Goal: Task Accomplishment & Management: Manage account settings

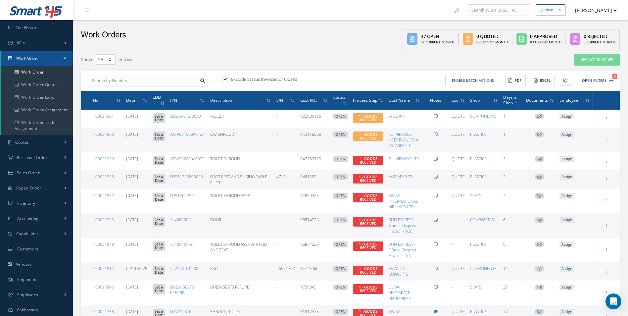
select select "25"
click at [107, 176] on link "100021958" at bounding box center [103, 177] width 21 height 6
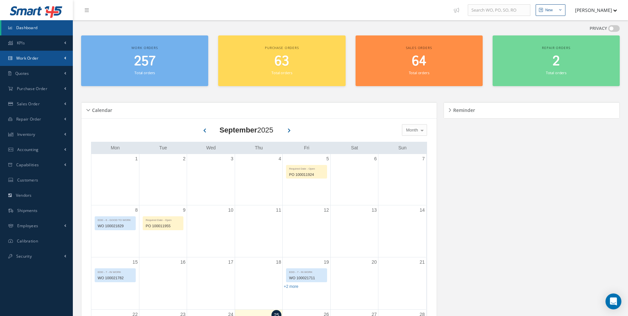
click at [44, 59] on link "Work Order" at bounding box center [36, 58] width 73 height 15
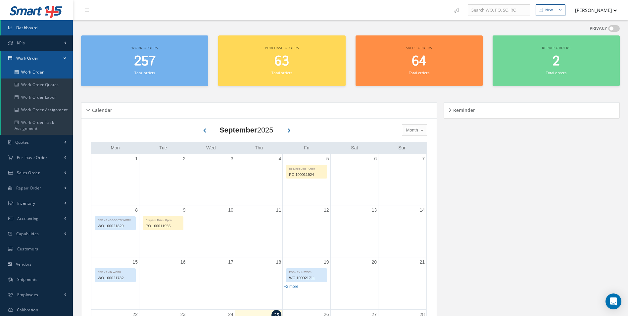
click at [39, 70] on link "Work Order" at bounding box center [37, 72] width 72 height 13
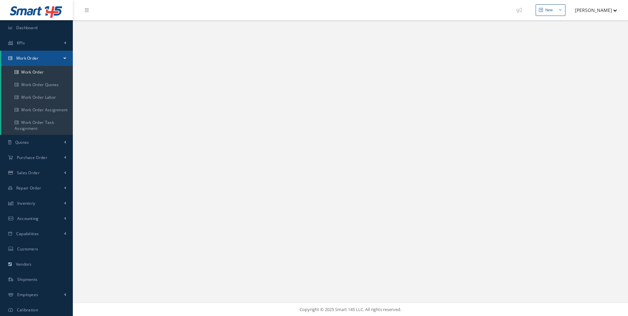
select select "25"
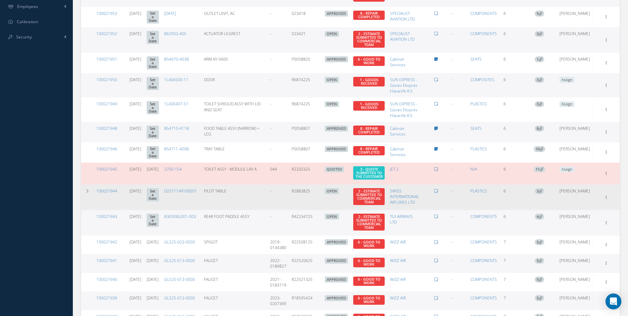
scroll to position [298, 0]
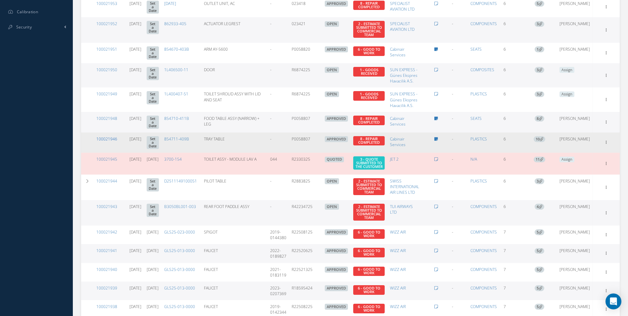
click at [111, 142] on link "100021946" at bounding box center [106, 139] width 21 height 6
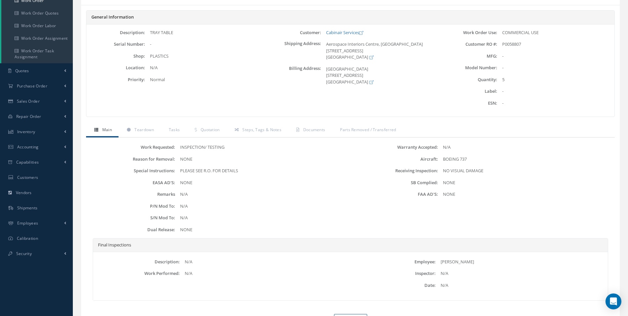
scroll to position [33, 0]
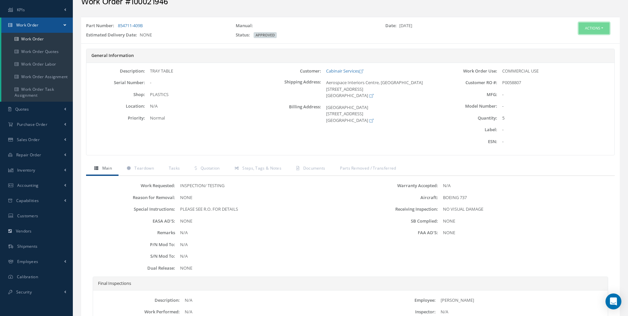
click at [594, 29] on button "Actions" at bounding box center [594, 29] width 31 height 12
click at [578, 41] on link "Edit" at bounding box center [584, 40] width 53 height 9
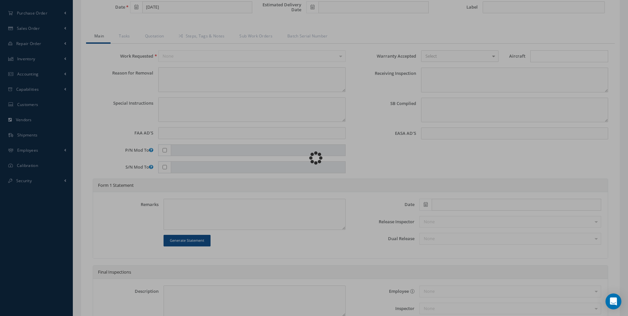
scroll to position [199, 0]
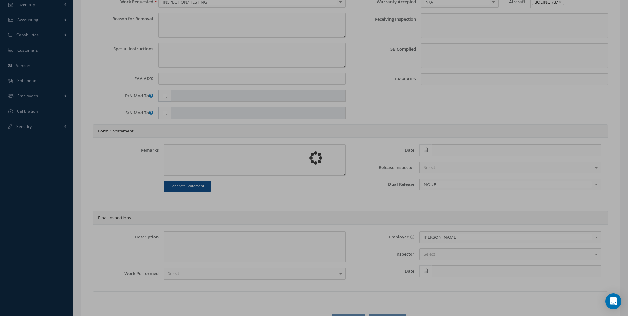
type input "854711-409B"
type input "[DATE]"
type input "TRAY TABLE"
type input "5"
type input "P0058807"
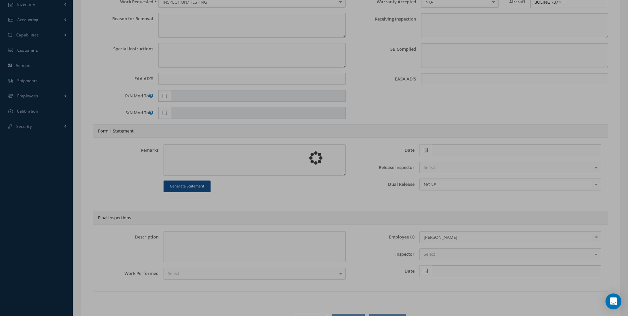
type textarea "NONE"
type textarea "PLEASE SEE R.O. FOR DETAILS"
type input "NONE"
type textarea "NO VISUAL DAMAGE"
type textarea "NONE"
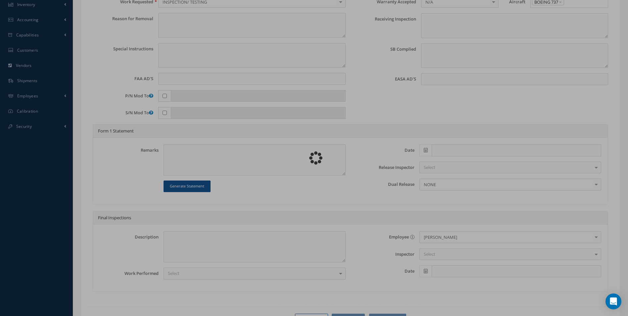
type input "NONE"
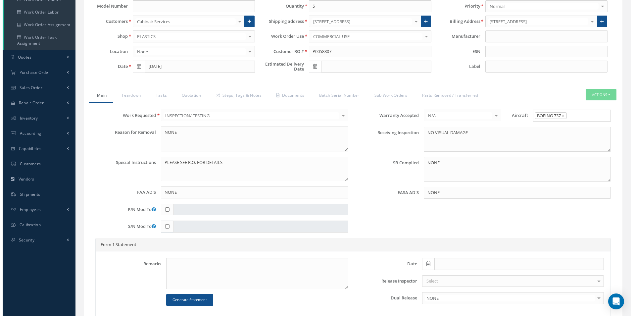
scroll to position [99, 0]
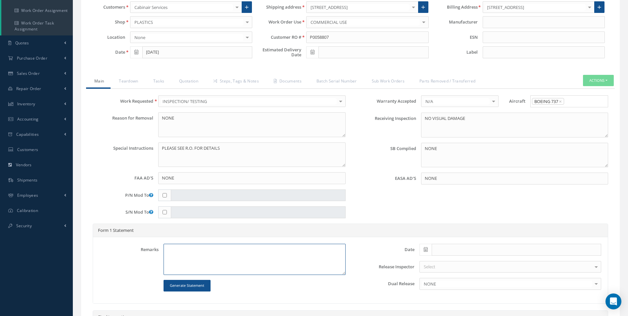
click at [170, 249] on textarea at bounding box center [255, 259] width 182 height 31
type textarea "c"
click at [604, 77] on button "Actions" at bounding box center [598, 81] width 31 height 12
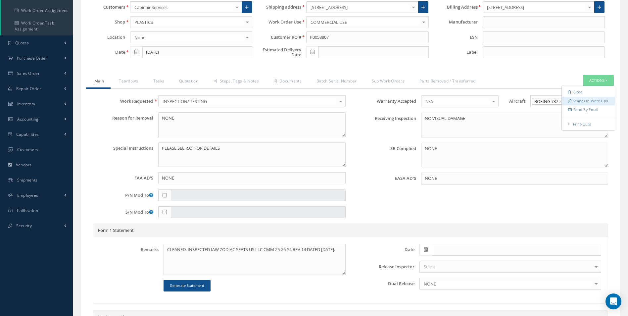
click at [590, 98] on link "Standard Write Ups" at bounding box center [588, 100] width 53 height 9
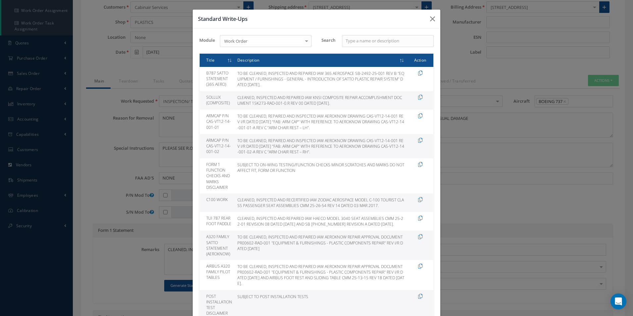
drag, startPoint x: 235, startPoint y: 200, endPoint x: 383, endPoint y: 204, distance: 148.1
click at [383, 204] on td "CLEANED, INSPECTED AND RECERTIFIED IAW ZODIAC AEROSPACE MODEL C-100 TOURIST CLA…" at bounding box center [321, 202] width 172 height 19
drag, startPoint x: 383, startPoint y: 204, endPoint x: 367, endPoint y: 202, distance: 15.7
copy td "CLEANED, INSPECTED AND RECERTIFIED IAW ZODIAC AEROSPACE MODEL C-100 TOURIST CLA…"
click at [500, 164] on div "Standard Write-Ups Module Work Order Work Order Purchase Order Repair Order No …" at bounding box center [316, 158] width 633 height 316
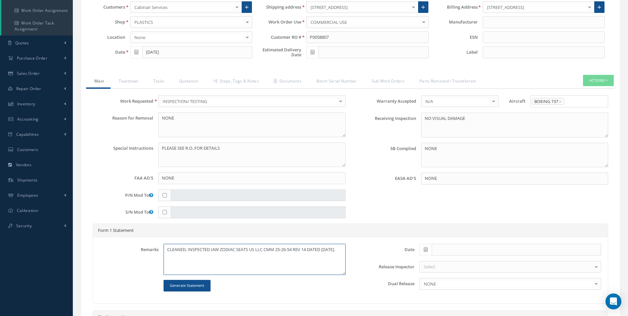
drag, startPoint x: 167, startPoint y: 250, endPoint x: 177, endPoint y: 257, distance: 11.7
click at [181, 258] on textarea "CLEANED, INSPECTED IAW ZODIAC SEATS US LLC CMM 25-26-54 REV 14 DATED 03 MAR 201…" at bounding box center [255, 259] width 182 height 31
paste textarea "AND RECERTIFIED IAW ZODIAC AEROSPACE MODEL C-100 TOURIST CLASS PASSENGER SEAT A…"
type textarea "CLEANED, INSPECTED AND RECERTIFIED IAW ZODIAC AEROSPACE MODEL C-100 TOURIST CLA…"
click at [599, 77] on button "Actions" at bounding box center [598, 81] width 31 height 12
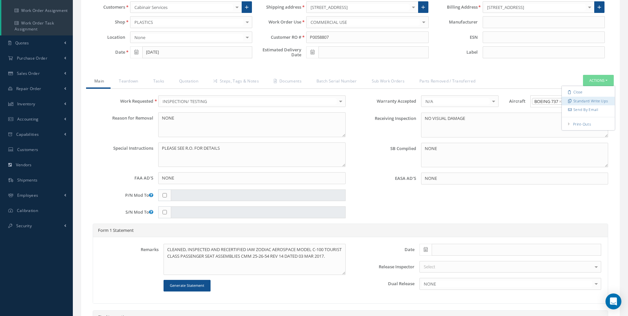
click at [578, 102] on link "Standard Write Ups" at bounding box center [588, 100] width 53 height 9
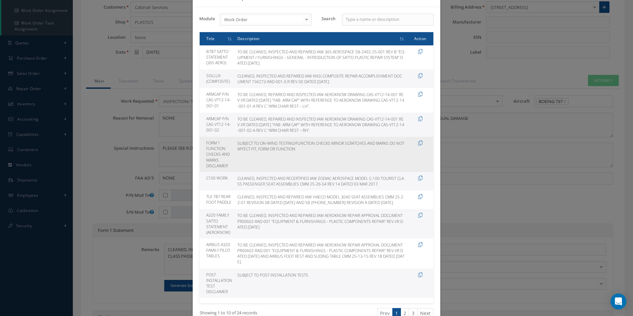
scroll to position [33, 0]
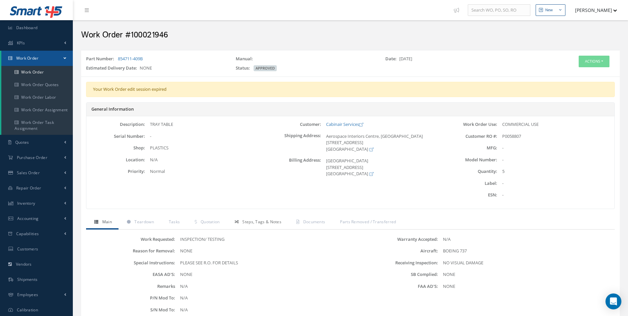
click at [252, 221] on span "Steps, Tags & Notes" at bounding box center [261, 222] width 39 height 6
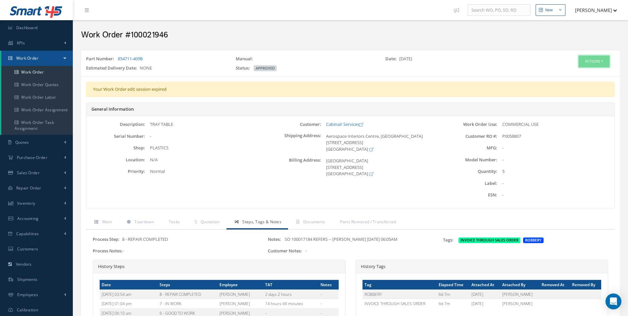
click at [595, 61] on button "Actions" at bounding box center [594, 62] width 31 height 12
click at [573, 74] on link "Edit" at bounding box center [584, 74] width 53 height 9
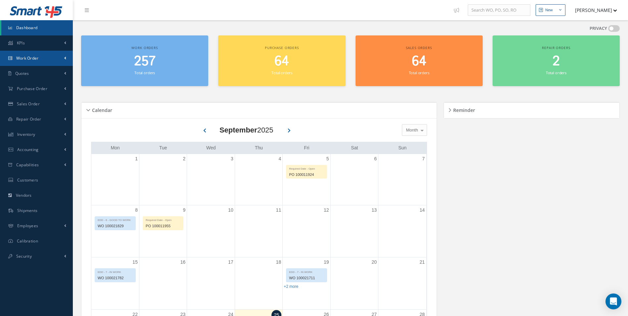
click at [42, 59] on link "Work Order" at bounding box center [36, 58] width 73 height 15
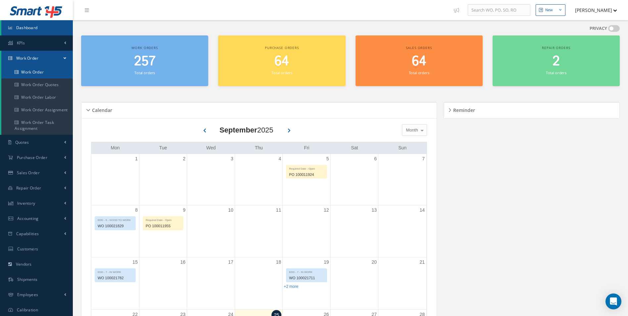
click at [36, 70] on link "Work Order" at bounding box center [37, 72] width 72 height 13
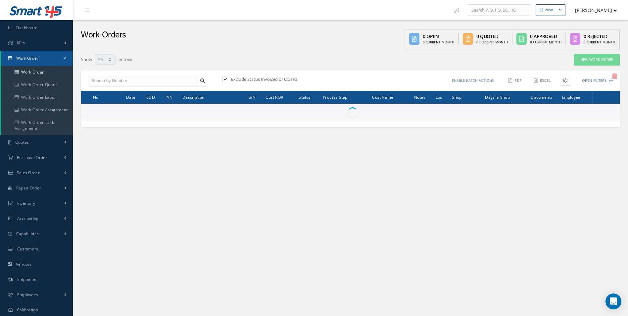
select select "25"
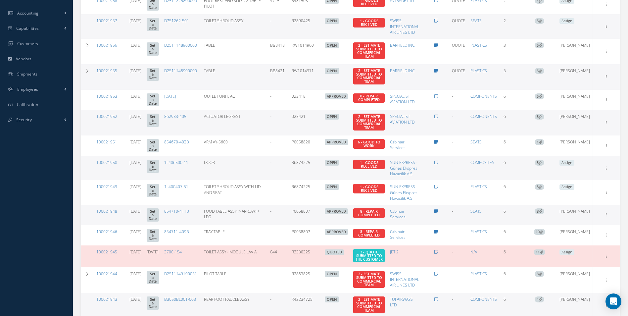
scroll to position [232, 0]
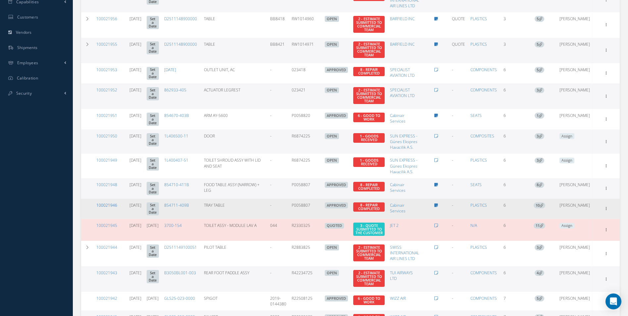
click at [113, 208] on link "100021946" at bounding box center [106, 205] width 21 height 6
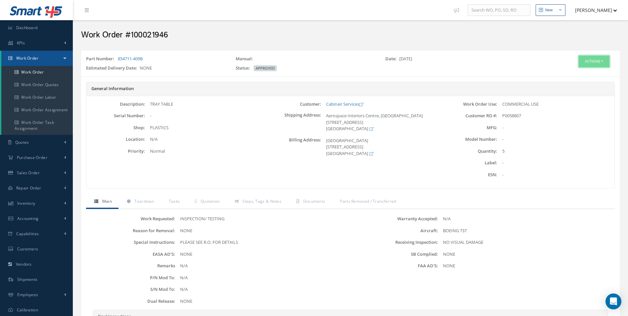
click at [586, 59] on button "Actions" at bounding box center [594, 62] width 31 height 12
click at [572, 72] on link "Edit" at bounding box center [584, 74] width 53 height 9
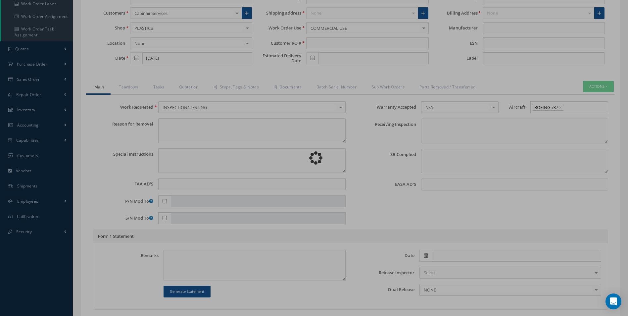
type input "854711-409B"
type input "[DATE]"
type input "TRAY TABLE"
type input "5"
type input "P0058807"
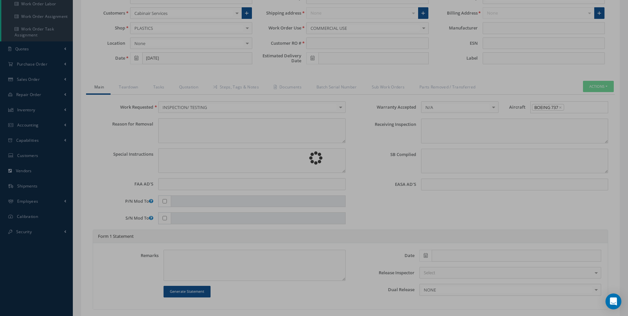
type textarea "NONE"
type textarea "PLEASE SEE R.O. FOR DETAILS"
type input "NONE"
type textarea "NO VISUAL DAMAGE"
type textarea "NONE"
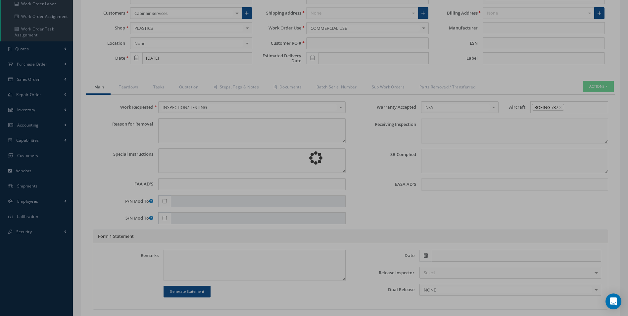
type input "NONE"
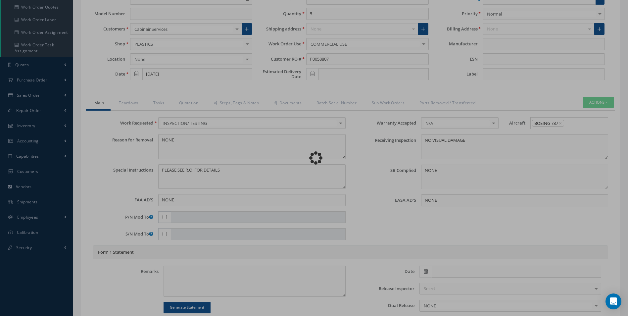
scroll to position [183, 0]
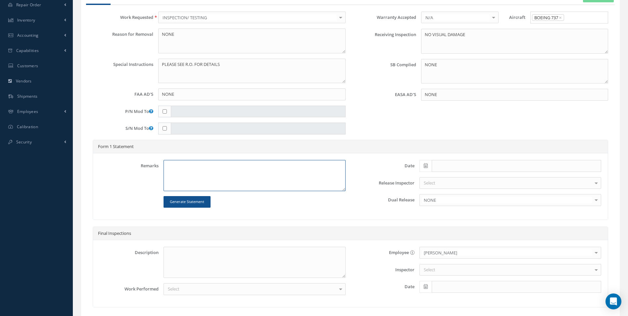
click at [174, 167] on textarea at bounding box center [255, 175] width 182 height 31
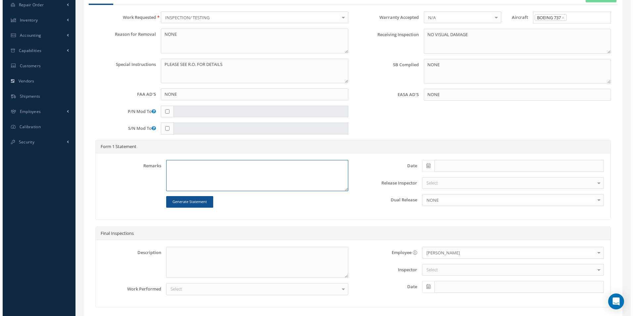
scroll to position [150, 0]
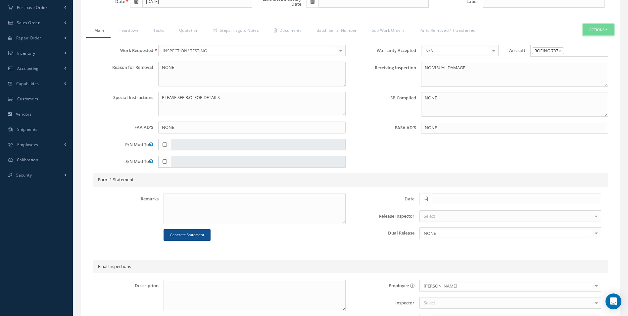
click at [603, 28] on button "Actions" at bounding box center [598, 30] width 31 height 12
click at [583, 52] on link "Standard Write Ups" at bounding box center [588, 50] width 53 height 9
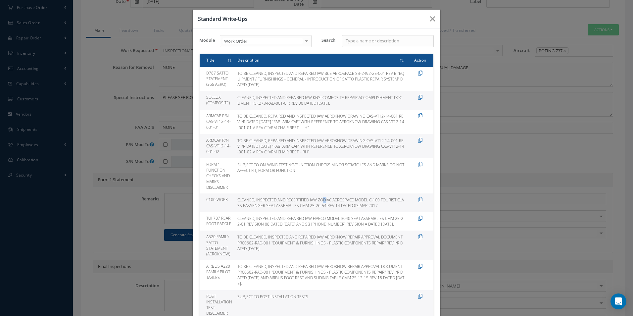
click at [237, 196] on td "CLEANED, INSPECTED AND RECERTIFIED IAW ZODIAC AEROSPACE MODEL C-100 TOURIST CLA…" at bounding box center [321, 202] width 172 height 19
click at [237, 199] on td "CLEANED, INSPECTED AND RECERTIFIED IAW ZODIAC AEROSPACE MODEL C-100 TOURIST CLA…" at bounding box center [321, 202] width 172 height 19
drag, startPoint x: 236, startPoint y: 199, endPoint x: 383, endPoint y: 205, distance: 147.9
click at [383, 205] on td "CLEANED, INSPECTED AND RECERTIFIED IAW ZODIAC AEROSPACE MODEL C-100 TOURIST CLA…" at bounding box center [321, 202] width 172 height 19
drag, startPoint x: 383, startPoint y: 205, endPoint x: 373, endPoint y: 204, distance: 10.3
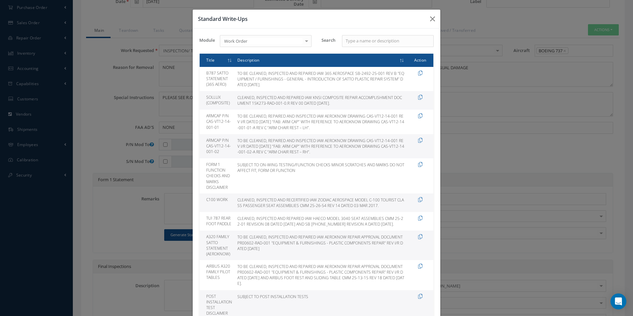
copy td "CLEANED, INSPECTED AND RECERTIFIED IAW ZODIAC AEROSPACE MODEL C-100 TOURIST CLA…"
click at [492, 25] on div "Standard Write-Ups Module Work Order Work Order Purchase Order Repair Order No …" at bounding box center [316, 158] width 633 height 316
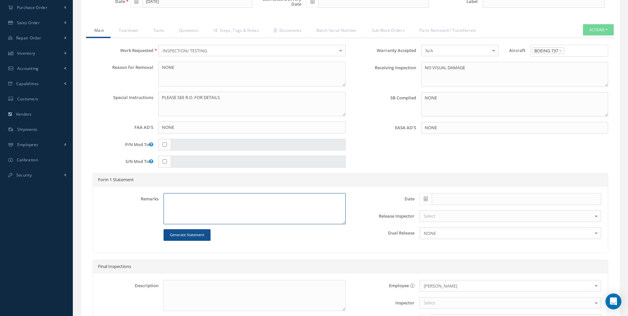
click at [169, 198] on textarea at bounding box center [255, 208] width 182 height 31
paste textarea "CLEANED, INSPECTED AND RECERTIFIED IAW ZODIAC AEROSPACE MODEL C-100 TOURIST CLA…"
click at [593, 33] on button "Actions" at bounding box center [598, 30] width 31 height 12
click at [575, 51] on link "Standard Write Ups" at bounding box center [588, 50] width 53 height 9
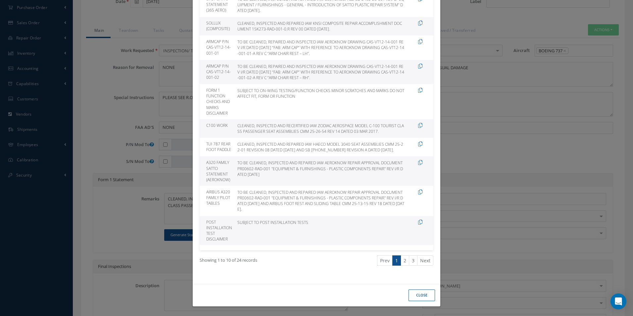
scroll to position [80, 0]
click at [401, 257] on link "2" at bounding box center [405, 260] width 9 height 10
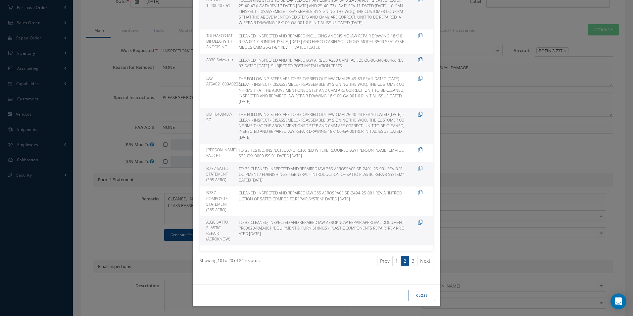
scroll to position [103, 0]
click at [411, 258] on link "3" at bounding box center [413, 261] width 9 height 10
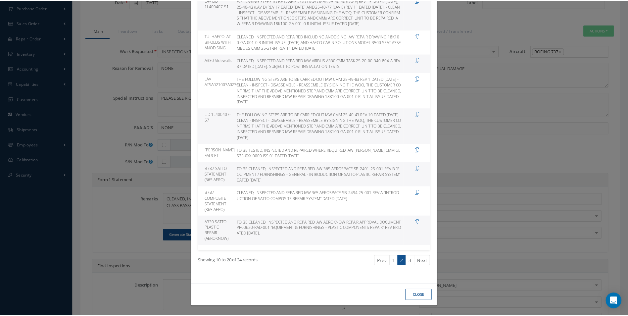
scroll to position [0, 0]
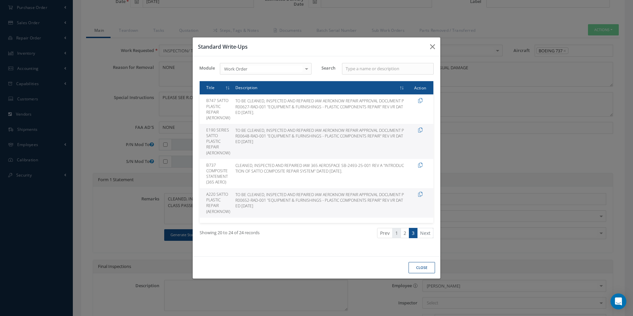
click at [399, 234] on link "1" at bounding box center [397, 233] width 9 height 10
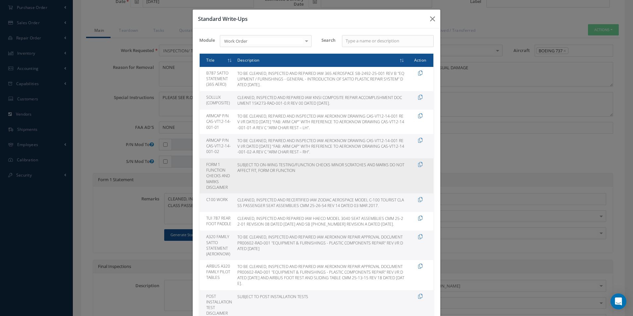
drag, startPoint x: 329, startPoint y: 164, endPoint x: 333, endPoint y: 170, distance: 7.3
click at [333, 170] on td "SUBJECT TO ON-WING TESTING/FUNCTION CHECKS MINOR SCRATCHES AND MARKS DO NOT AFF…" at bounding box center [321, 175] width 172 height 35
drag, startPoint x: 333, startPoint y: 170, endPoint x: 335, endPoint y: 163, distance: 6.8
copy td "MINOR SCRATCHES AND MARKS DO NOT AFFECT FIT, FORM OR FUNCTION"
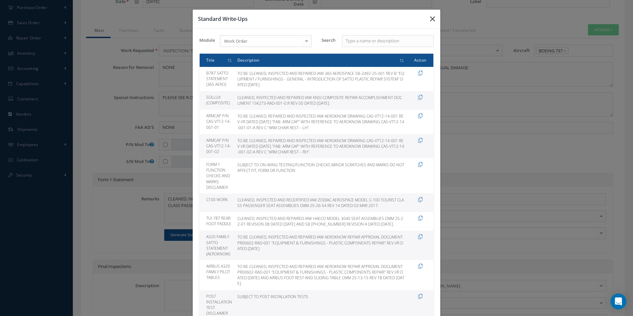
click at [432, 16] on icon "button" at bounding box center [432, 19] width 5 height 8
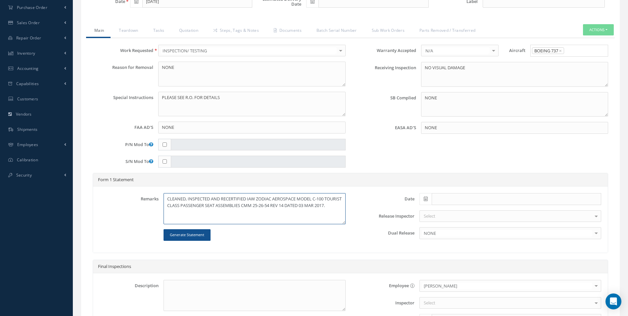
paste textarea "MINOR SCRATCHES AND MARKS DO NOT AFFECT FIT, FORM OR FUNCTION"
type textarea "CLEANED, INSPECTED AND RECERTIFIED IAW ZODIAC AEROSPACE MODEL C-100 TOURIST CLA…"
click at [427, 200] on icon at bounding box center [426, 198] width 4 height 5
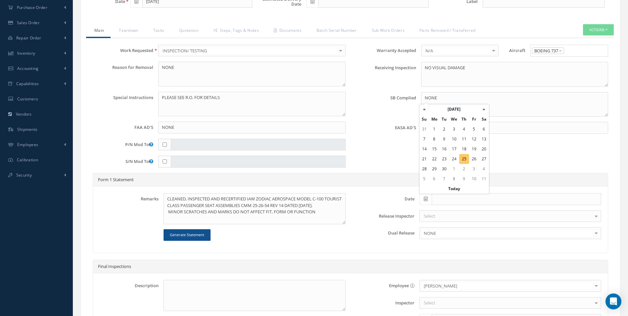
click at [466, 157] on td "25" at bounding box center [464, 159] width 10 height 10
type input "[DATE]"
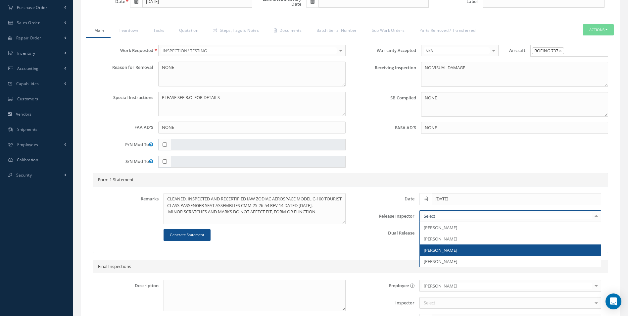
click at [438, 246] on span "[PERSON_NAME]" at bounding box center [510, 249] width 181 height 11
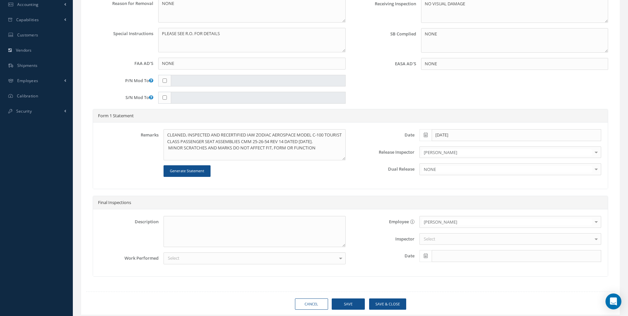
scroll to position [216, 0]
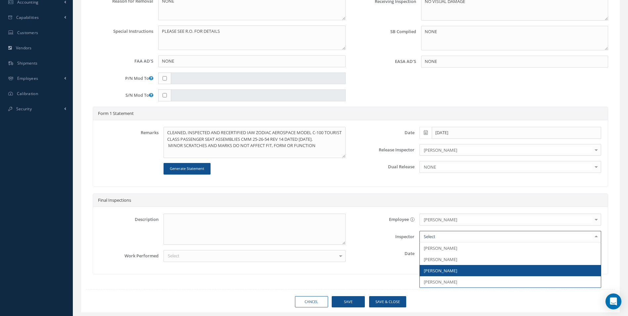
click at [436, 269] on span "[PERSON_NAME]" at bounding box center [440, 271] width 33 height 6
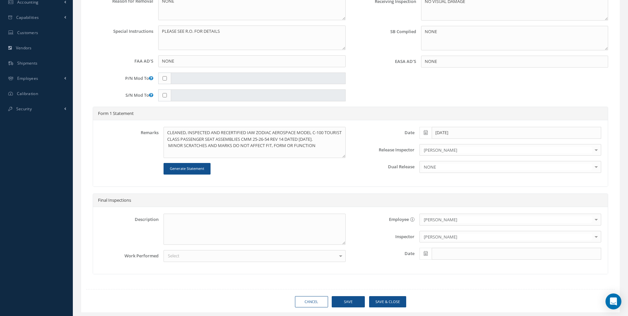
click at [426, 253] on icon at bounding box center [426, 253] width 4 height 5
click at [465, 216] on td "25" at bounding box center [464, 214] width 10 height 10
type input "[DATE]"
click at [340, 254] on div at bounding box center [340, 255] width 9 height 11
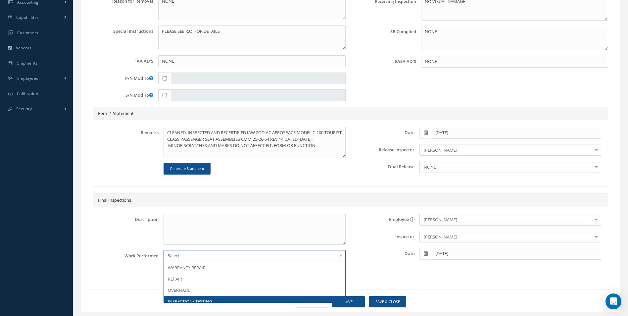
drag, startPoint x: 243, startPoint y: 280, endPoint x: 240, endPoint y: 298, distance: 18.6
click at [239, 298] on span "INSPECTION/ TESTING" at bounding box center [254, 301] width 181 height 11
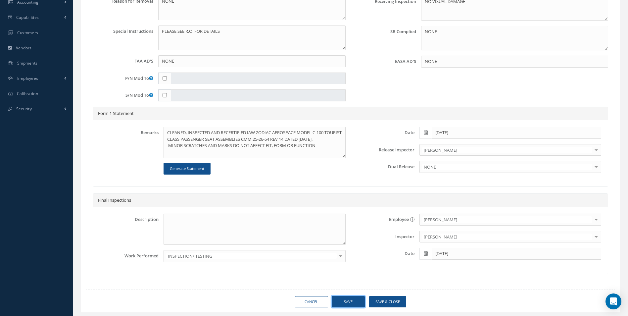
click at [342, 298] on button "Save" at bounding box center [348, 302] width 33 height 12
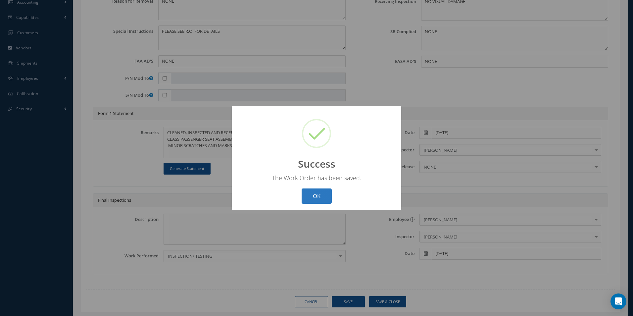
click at [325, 197] on button "OK" at bounding box center [317, 196] width 30 height 16
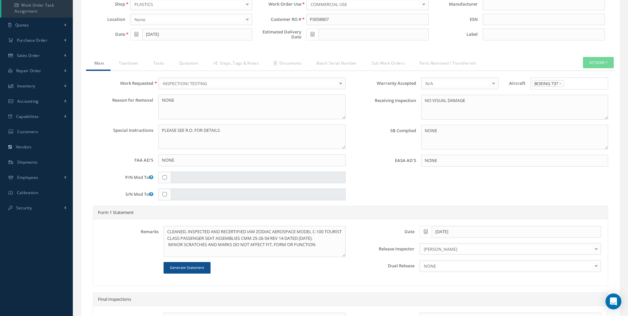
scroll to position [117, 0]
click at [598, 65] on button "Actions" at bounding box center [598, 63] width 31 height 12
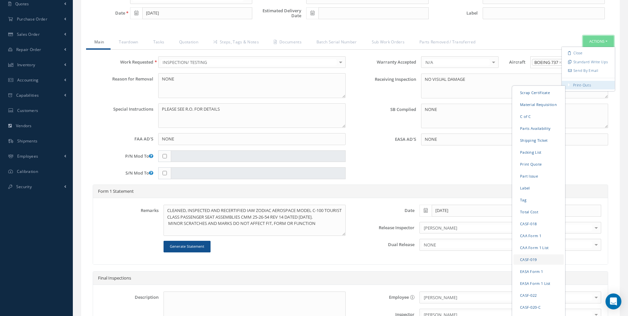
scroll to position [150, 0]
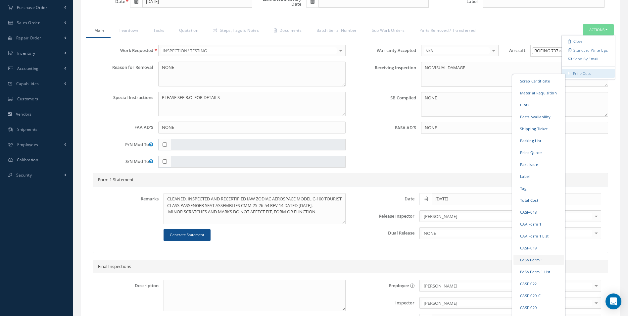
click at [533, 261] on link "EASA Form 1" at bounding box center [539, 259] width 50 height 10
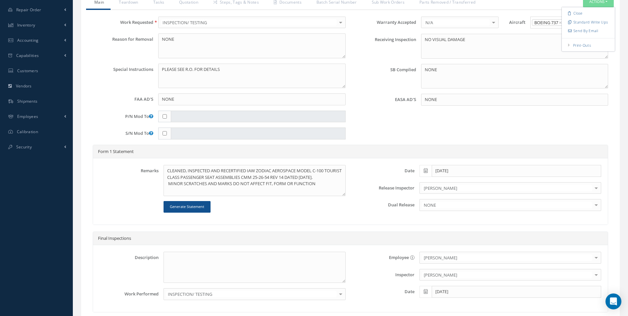
scroll to position [102, 0]
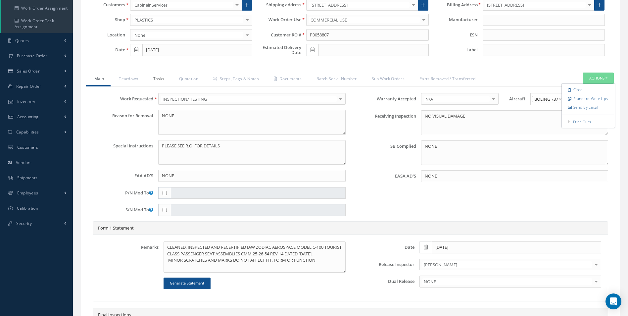
click at [162, 80] on link "Tasks" at bounding box center [158, 80] width 26 height 14
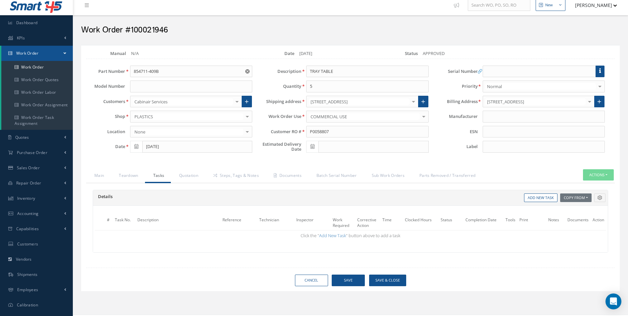
scroll to position [0, 0]
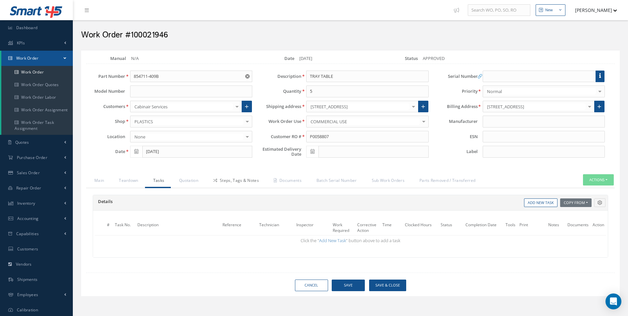
click at [244, 180] on link "Steps, Tags & Notes" at bounding box center [235, 181] width 61 height 14
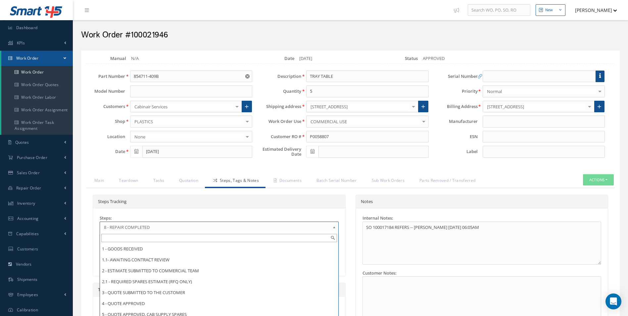
click at [334, 228] on b at bounding box center [336, 229] width 6 height 11
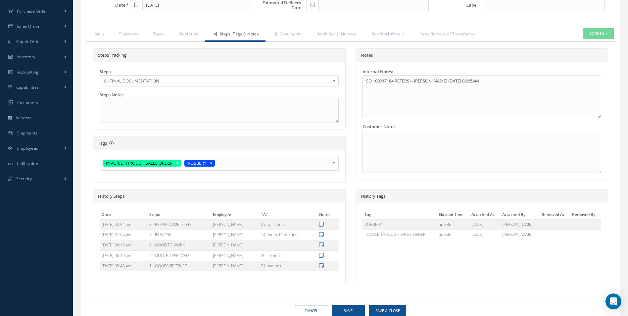
scroll to position [166, 0]
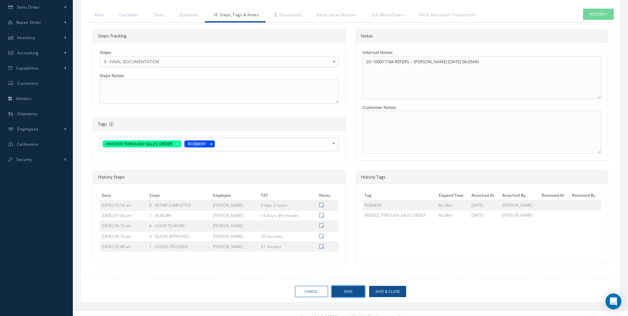
click at [350, 292] on button "Save" at bounding box center [348, 292] width 33 height 12
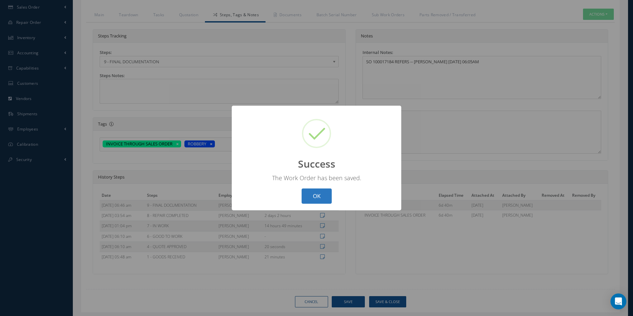
click at [319, 195] on button "OK" at bounding box center [317, 196] width 30 height 16
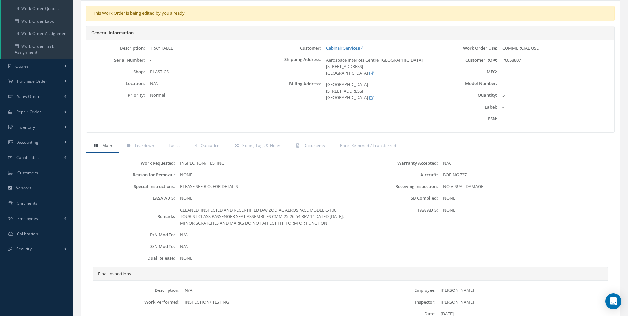
scroll to position [99, 0]
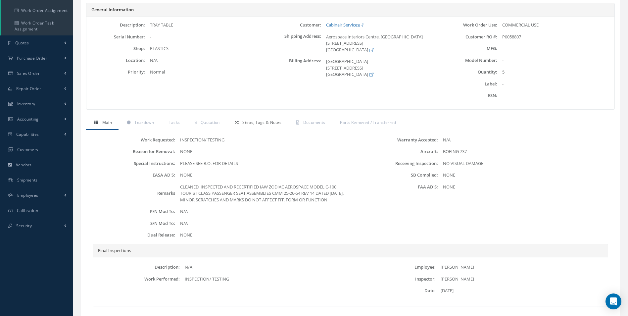
click at [263, 125] on span "Steps, Tags & Notes" at bounding box center [261, 123] width 39 height 6
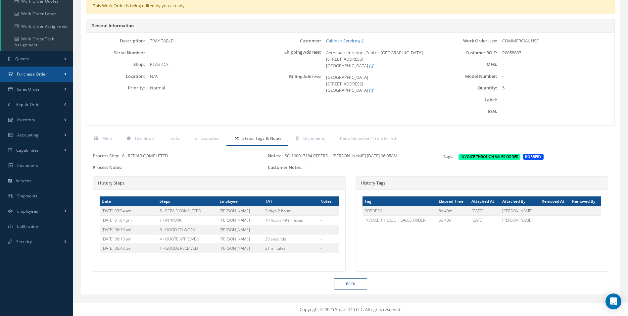
scroll to position [0, 0]
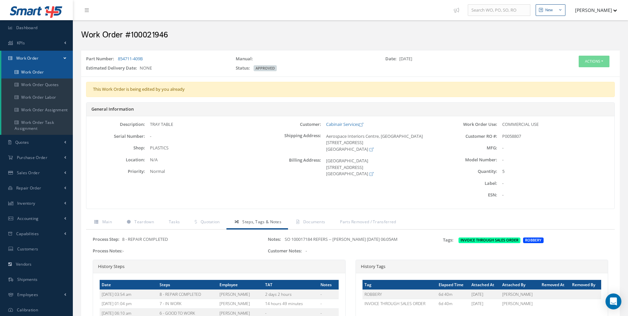
click at [40, 70] on link "Work Order" at bounding box center [37, 72] width 72 height 13
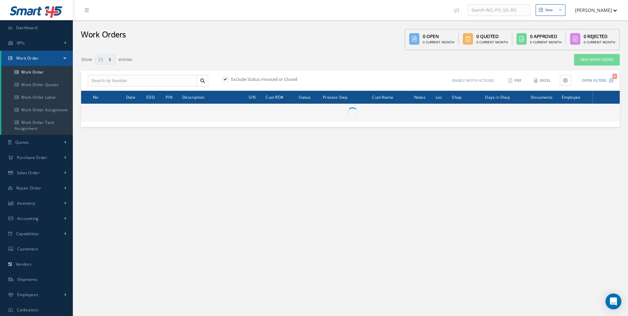
select select "25"
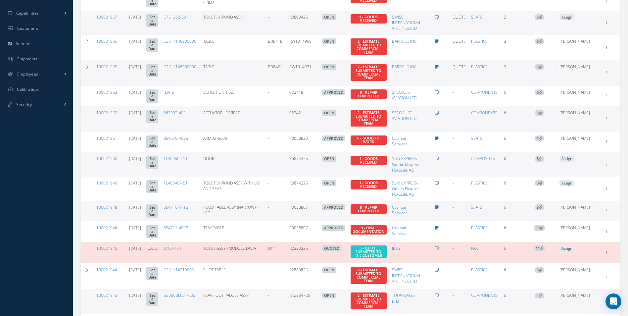
scroll to position [232, 0]
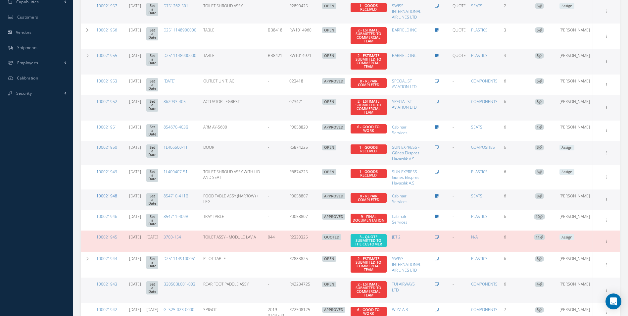
click at [112, 193] on link "100021948" at bounding box center [106, 196] width 21 height 6
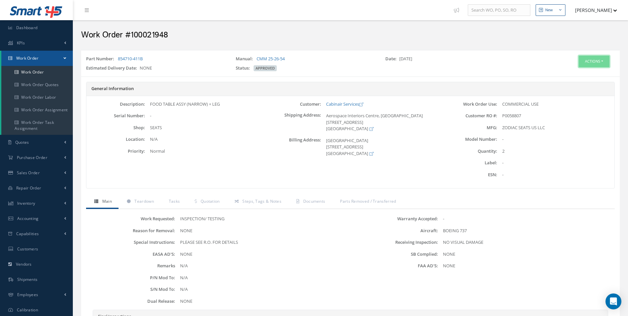
click at [591, 58] on button "Actions" at bounding box center [594, 62] width 31 height 12
click at [573, 72] on link "Edit" at bounding box center [584, 74] width 53 height 9
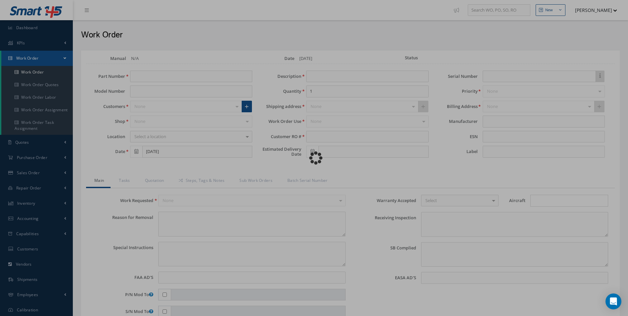
type input "854710-411B"
type input "[DATE]"
type input "FOOD TABLE ASSY (NARROW) + LEG"
type input "2"
type input "P0058807"
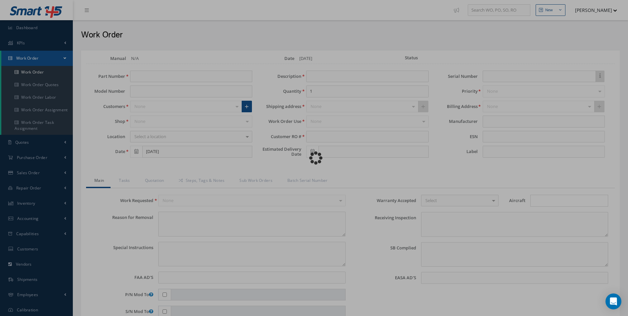
type textarea "NONE"
type textarea "PLEASE SEE R.O. FOR DETAILS"
type input "NONE"
type textarea "NO VISUAL DAMAGE"
type textarea "NONE"
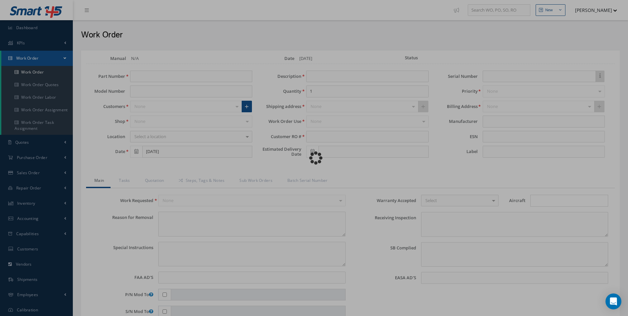
type input "NONE"
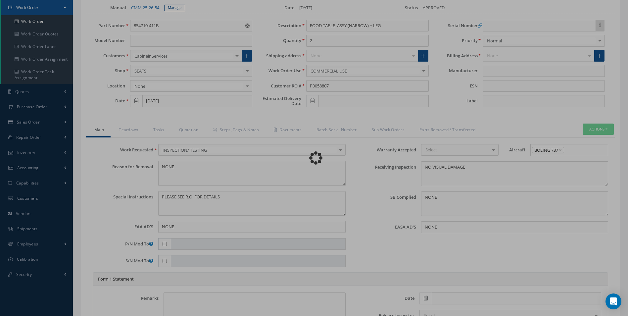
scroll to position [66, 0]
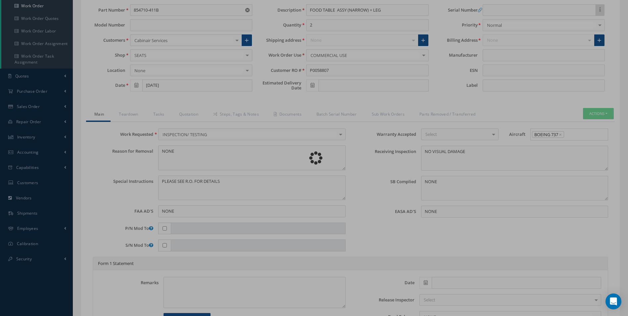
type input "ZODIAC SEATS US LLC"
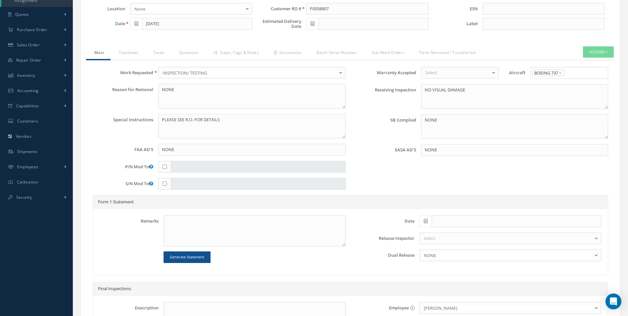
scroll to position [133, 0]
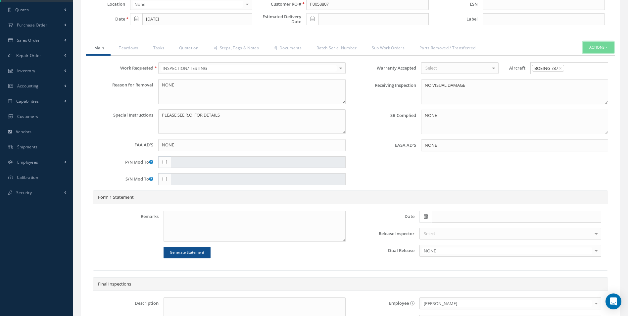
click at [598, 43] on button "Actions" at bounding box center [598, 48] width 31 height 12
click at [582, 67] on link "Standard Write Ups" at bounding box center [588, 67] width 53 height 9
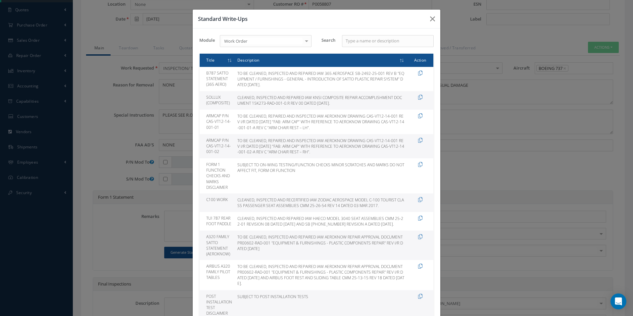
drag, startPoint x: 236, startPoint y: 199, endPoint x: 380, endPoint y: 205, distance: 144.2
click at [380, 205] on td "CLEANED, INSPECTED AND RECERTIFIED IAW ZODIAC AEROSPACE MODEL C-100 TOURIST CLA…" at bounding box center [321, 202] width 172 height 19
drag, startPoint x: 380, startPoint y: 205, endPoint x: 358, endPoint y: 201, distance: 22.2
copy td "CLEANED, INSPECTED AND RECERTIFIED IAW ZODIAC AEROSPACE MODEL C-100 TOURIST CLA…"
click at [432, 21] on icon "button" at bounding box center [432, 19] width 5 height 8
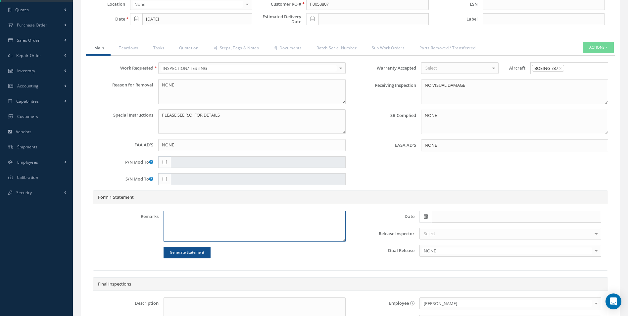
click at [170, 216] on textarea at bounding box center [255, 226] width 182 height 31
paste textarea "CLEANED, INSPECTED AND RECERTIFIED IAW ZODIAC AEROSPACE MODEL C-100 TOURIST CLA…"
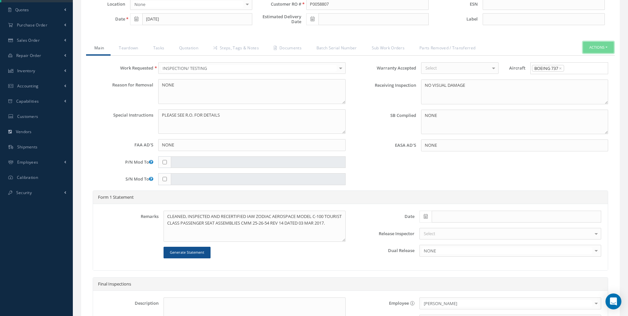
click at [604, 45] on button "Actions" at bounding box center [598, 48] width 31 height 12
click at [587, 67] on link "Standard Write Ups" at bounding box center [588, 67] width 53 height 9
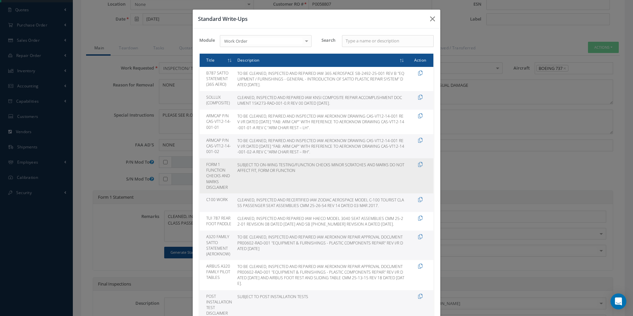
drag, startPoint x: 329, startPoint y: 164, endPoint x: 333, endPoint y: 168, distance: 5.6
click at [333, 168] on td "SUBJECT TO ON-WING TESTING/FUNCTION CHECKS MINOR SCRATCHES AND MARKS DO NOT AFF…" at bounding box center [321, 175] width 172 height 35
drag, startPoint x: 333, startPoint y: 168, endPoint x: 336, endPoint y: 163, distance: 5.8
copy td "MINOR SCRATCHES AND MARKS DO NOT AFFECT FIT, FORM OR FUNCTION"
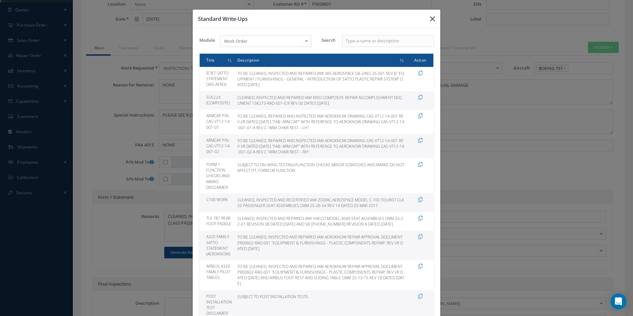
click at [434, 21] on button "button" at bounding box center [433, 19] width 16 height 19
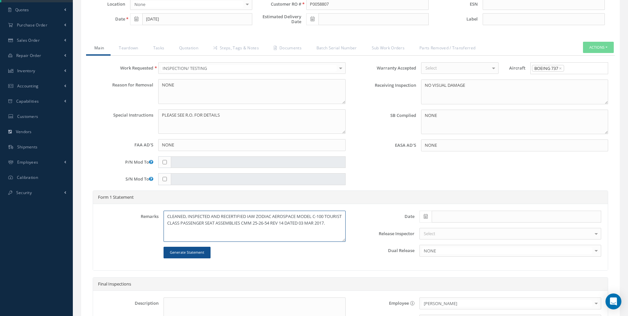
paste textarea "MINOR SCRATCHES AND MARKS DO NOT AFFECT FIT, FORM OR FUNCTION"
type textarea "CLEANED, INSPECTED AND RECERTIFIED IAW ZODIAC AEROSPACE MODEL C-100 TOURIST CLA…"
click at [424, 217] on icon at bounding box center [426, 216] width 4 height 5
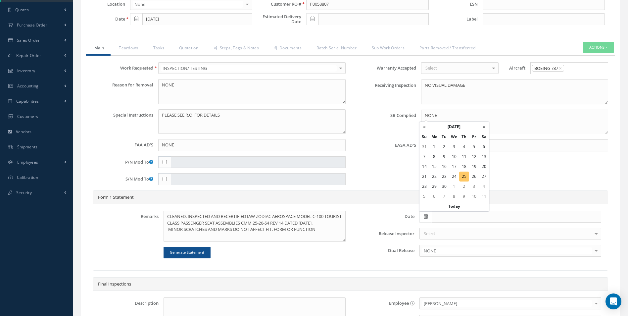
click at [465, 177] on td "25" at bounding box center [464, 177] width 10 height 10
type input "[DATE]"
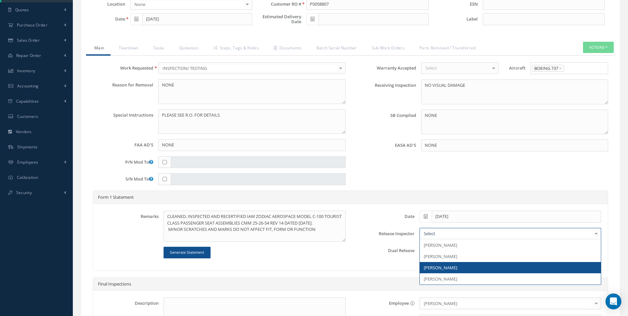
click at [440, 267] on span "[PERSON_NAME]" at bounding box center [440, 268] width 33 height 6
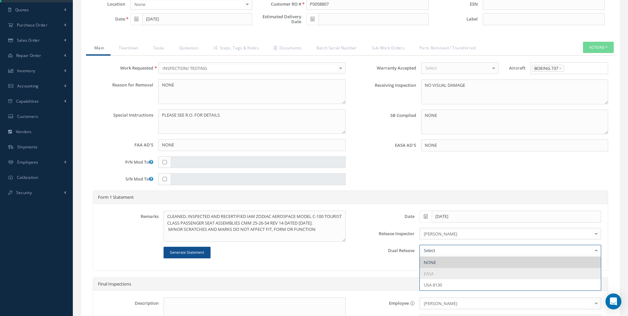
click at [431, 263] on span "NONE" at bounding box center [430, 262] width 12 height 6
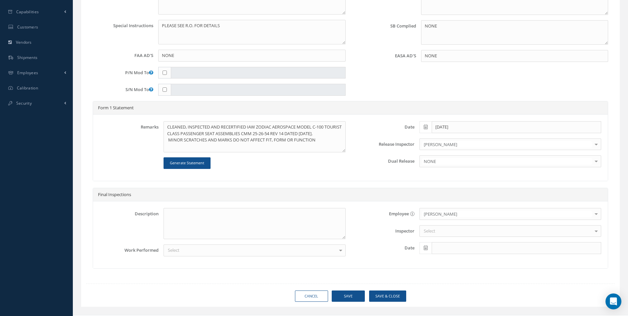
scroll to position [234, 0]
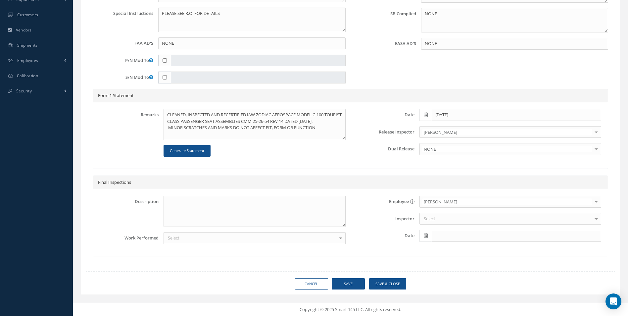
click at [182, 237] on div "Select" at bounding box center [255, 238] width 182 height 12
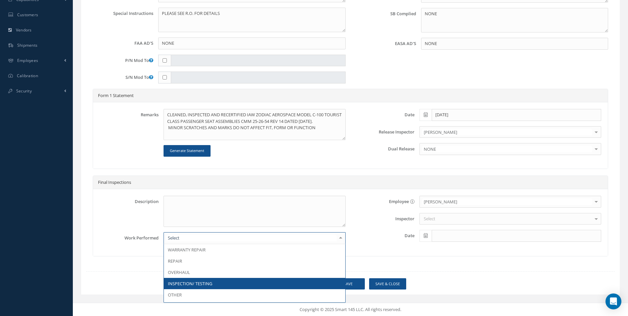
click at [191, 279] on span "INSPECTION/ TESTING" at bounding box center [254, 283] width 181 height 11
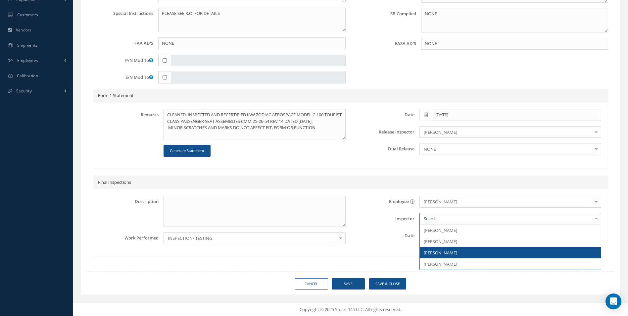
click at [437, 250] on span "[PERSON_NAME]" at bounding box center [440, 253] width 33 height 6
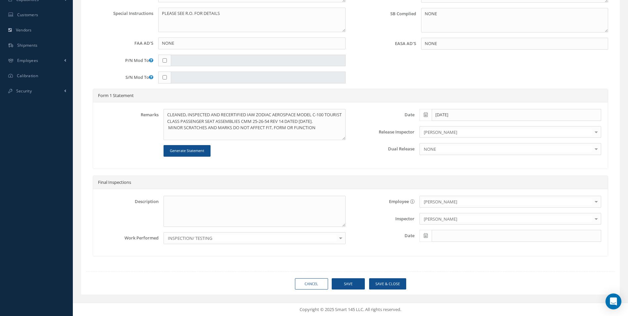
click at [428, 236] on span at bounding box center [426, 236] width 12 height 12
click at [465, 195] on td "25" at bounding box center [464, 196] width 10 height 10
type input "[DATE]"
click at [352, 282] on button "Save" at bounding box center [348, 284] width 33 height 12
type input "ZODIAC SEATS US LLC"
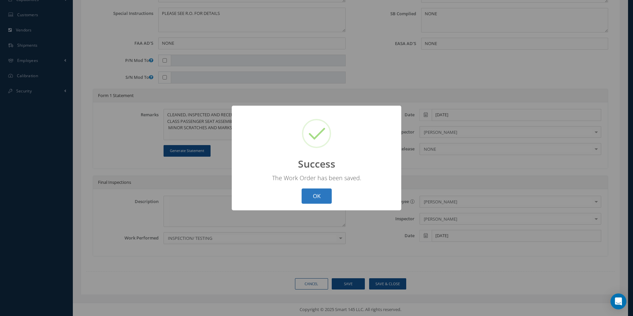
click at [319, 195] on button "OK" at bounding box center [317, 196] width 30 height 16
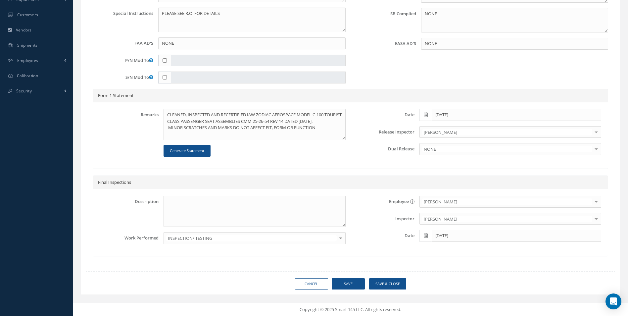
scroll to position [69, 0]
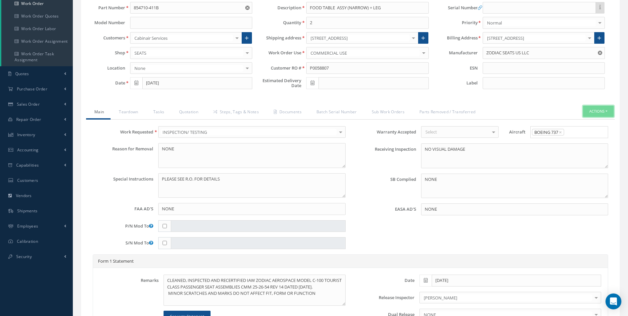
click at [587, 107] on button "Actions" at bounding box center [598, 112] width 31 height 12
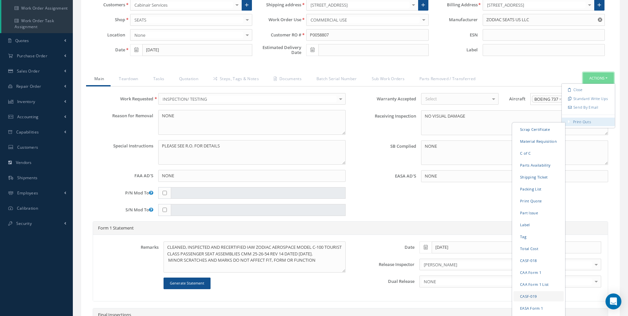
scroll to position [135, 0]
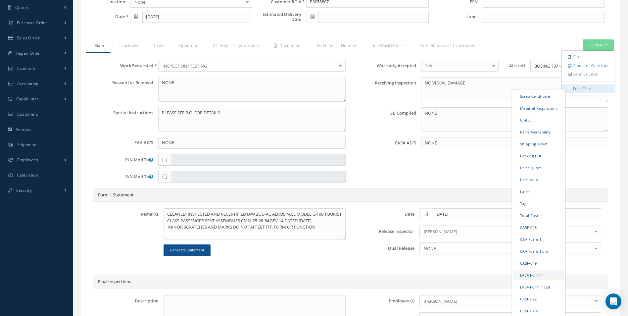
click at [533, 276] on link "EASA Form 1" at bounding box center [539, 275] width 50 height 10
click at [237, 45] on link "Steps, Tags & Notes" at bounding box center [235, 46] width 61 height 14
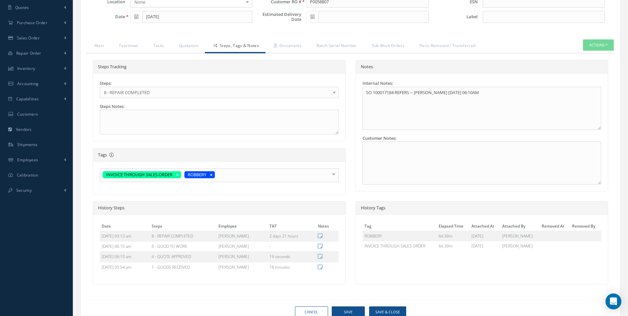
click at [333, 93] on b at bounding box center [336, 94] width 6 height 11
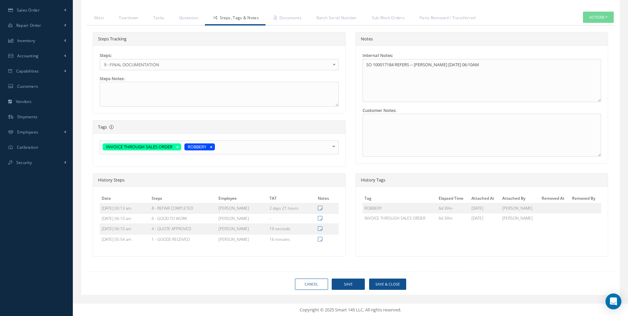
scroll to position [163, 0]
click at [346, 283] on button "Save" at bounding box center [348, 284] width 33 height 12
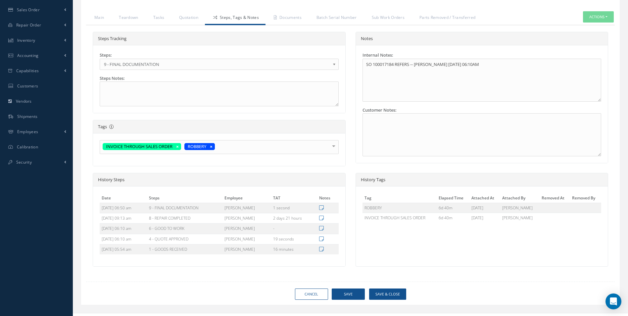
type input "ZODIAC SEATS US LLC"
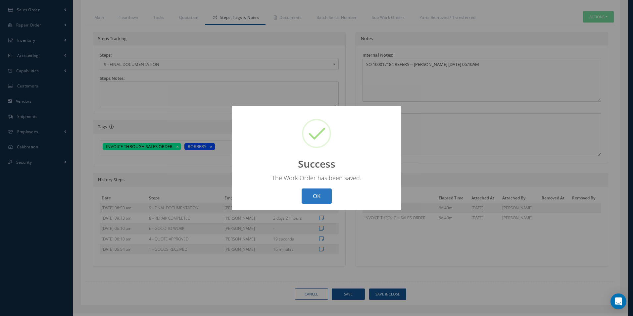
click at [313, 194] on button "OK" at bounding box center [317, 196] width 30 height 16
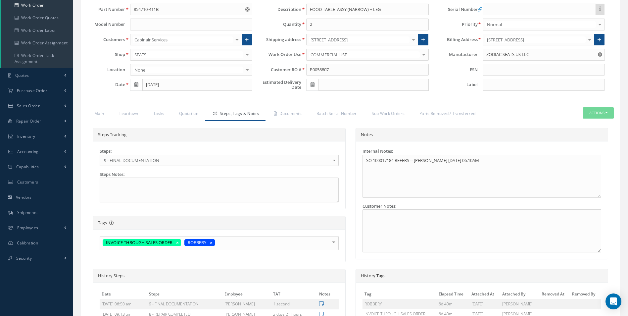
scroll to position [0, 0]
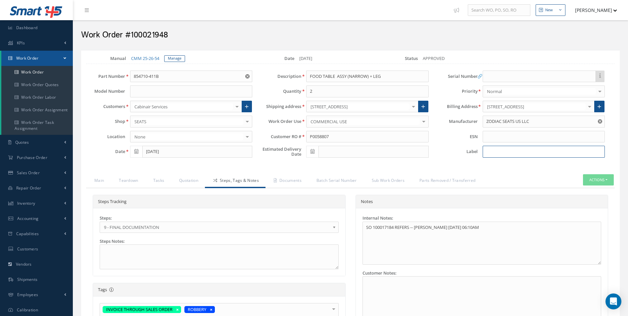
click at [499, 146] on input at bounding box center [544, 152] width 122 height 12
click at [499, 154] on input "gl4034" at bounding box center [544, 152] width 122 height 12
drag, startPoint x: 486, startPoint y: 150, endPoint x: 491, endPoint y: 151, distance: 4.6
click at [491, 151] on input "gl4034" at bounding box center [544, 152] width 122 height 12
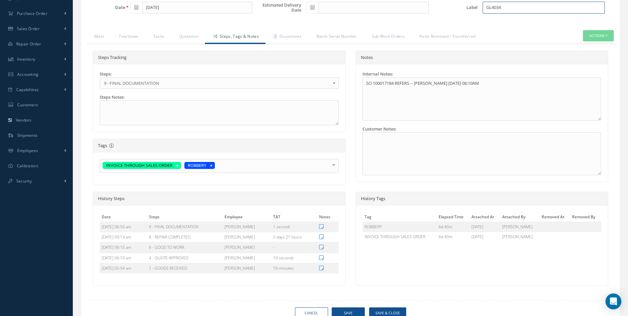
scroll to position [173, 0]
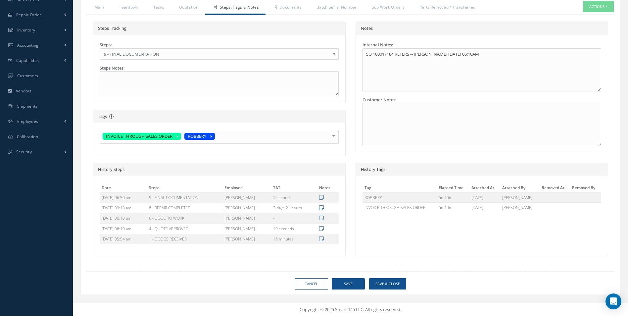
type input "GL4034"
click at [344, 284] on button "Save" at bounding box center [348, 284] width 33 height 12
type input "ZODIAC SEATS US LLC"
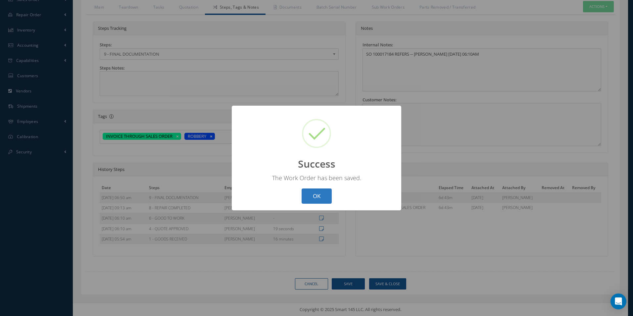
click at [315, 194] on button "OK" at bounding box center [317, 196] width 30 height 16
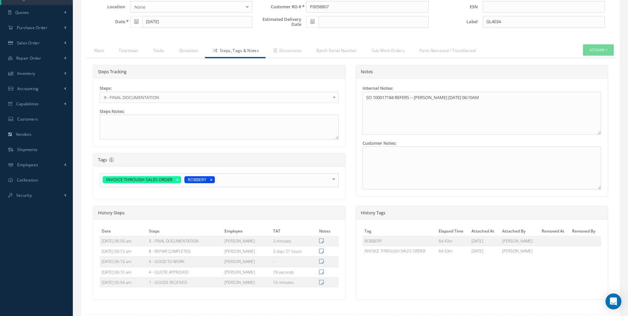
scroll to position [8, 0]
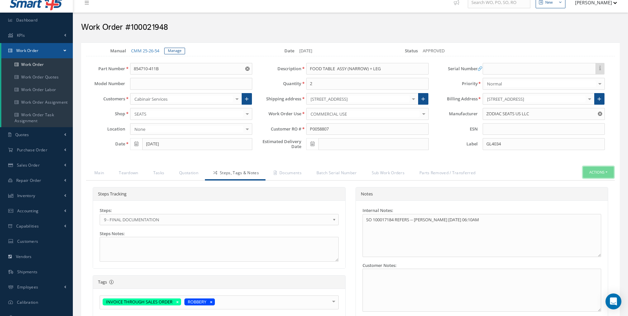
click at [592, 172] on button "Actions" at bounding box center [598, 173] width 31 height 12
click at [530, 269] on link "Shipping Ticket" at bounding box center [539, 271] width 50 height 10
click at [43, 64] on link "Work Order" at bounding box center [37, 64] width 72 height 13
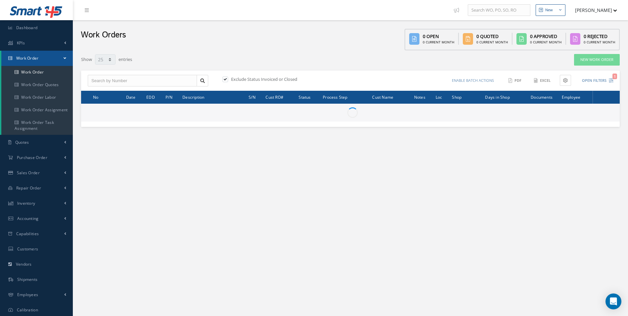
select select "25"
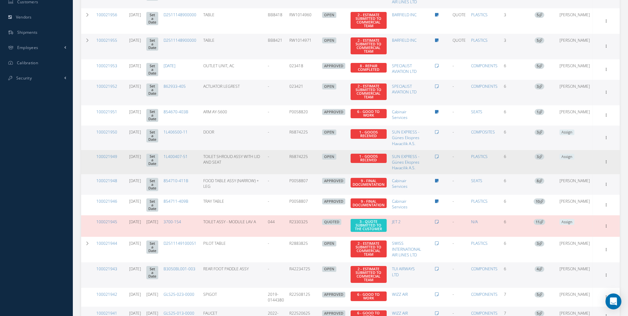
scroll to position [265, 0]
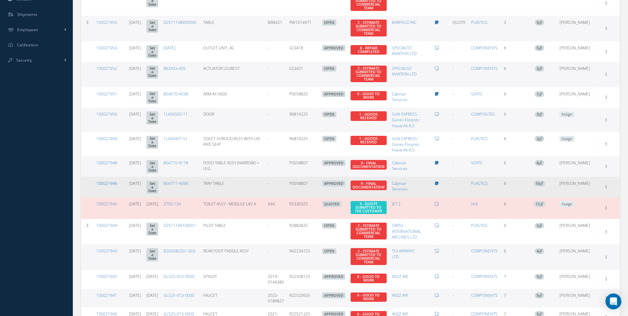
click at [114, 181] on link "100021946" at bounding box center [106, 184] width 21 height 6
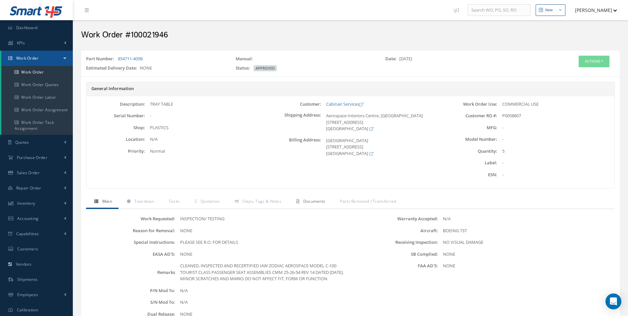
click at [320, 199] on span "Documents" at bounding box center [314, 201] width 22 height 6
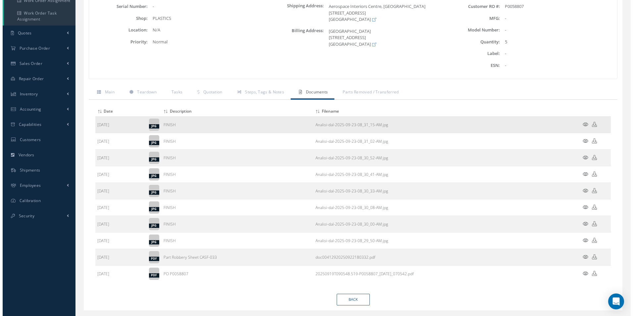
scroll to position [125, 0]
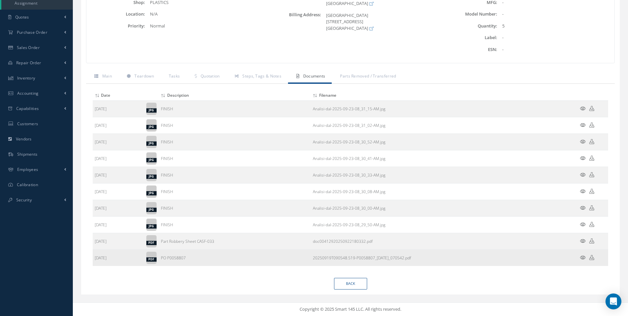
click at [584, 258] on icon at bounding box center [583, 257] width 6 height 5
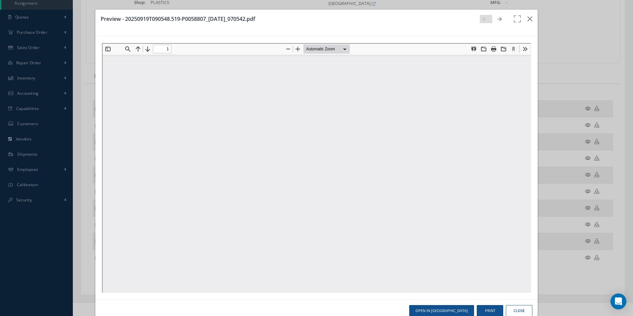
scroll to position [0, 0]
type input "0"
type input "1"
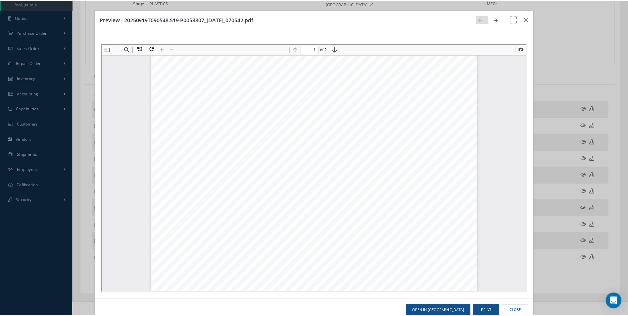
scroll to position [136, 0]
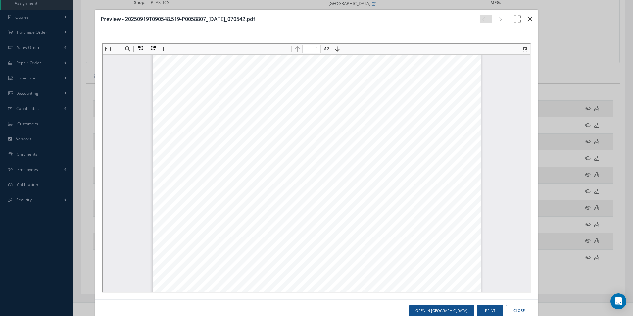
click at [528, 17] on icon "button" at bounding box center [530, 19] width 5 height 8
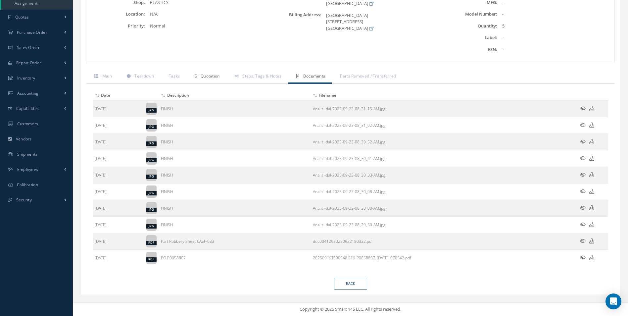
click at [217, 76] on span "Quotation" at bounding box center [210, 76] width 19 height 6
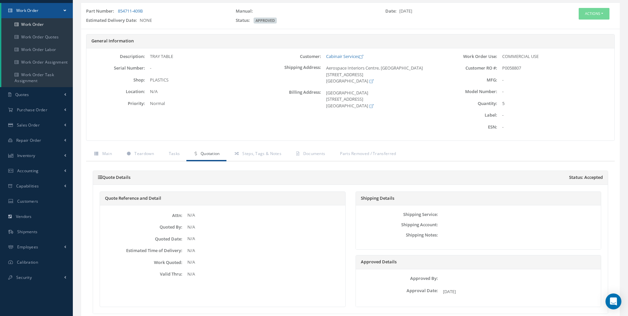
scroll to position [0, 0]
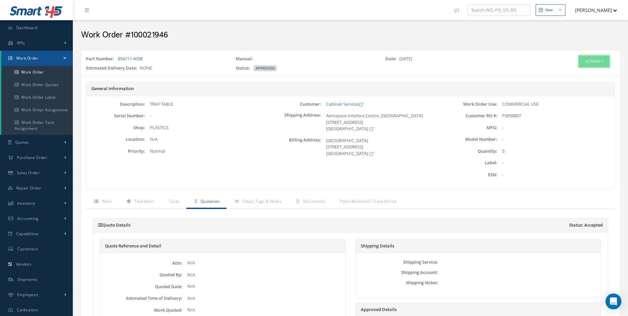
click at [594, 60] on button "Actions" at bounding box center [594, 62] width 31 height 12
click at [578, 76] on link "Edit" at bounding box center [584, 74] width 53 height 9
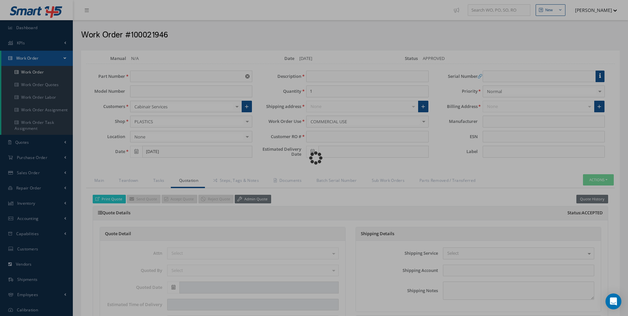
type input "854711-409B"
type input "[DATE]"
type input "TRAY TABLE"
type input "5"
type input "P0058807"
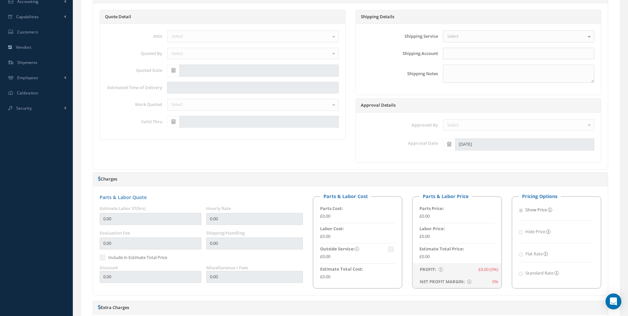
scroll to position [232, 0]
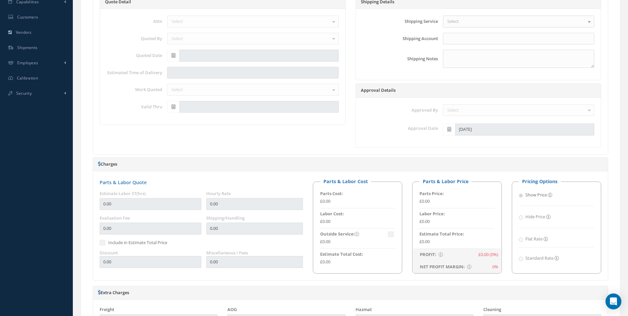
click at [526, 195] on label "Show Price" at bounding box center [537, 195] width 22 height 7
click at [522, 198] on div "Show Price" at bounding box center [556, 196] width 75 height 9
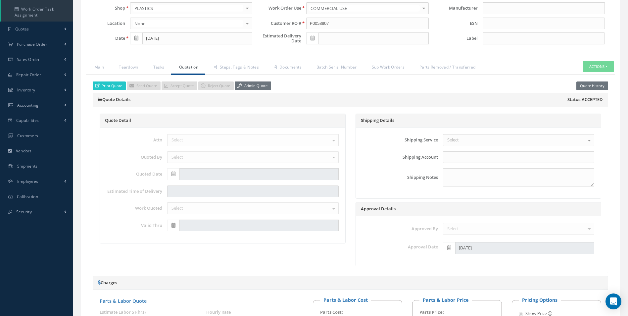
scroll to position [112, 0]
click at [115, 86] on link "Print Quote" at bounding box center [109, 86] width 33 height 9
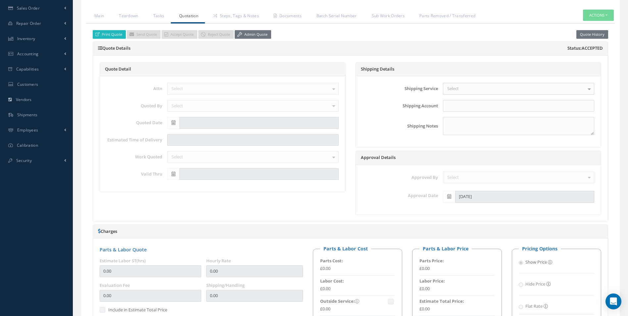
scroll to position [145, 0]
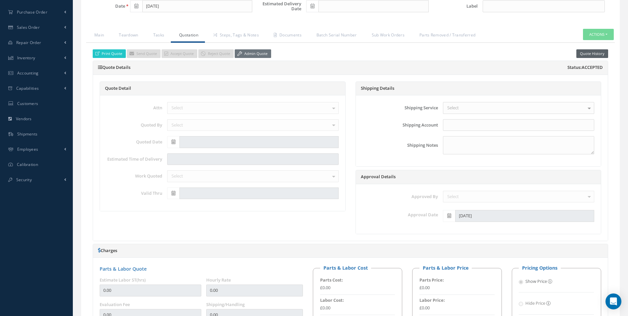
click at [588, 51] on button "Quote History" at bounding box center [593, 53] width 32 height 9
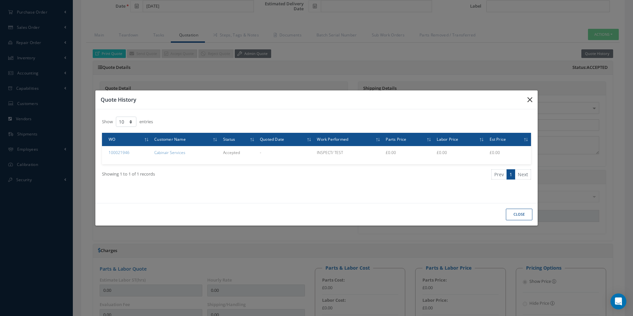
click at [531, 96] on icon "button" at bounding box center [530, 100] width 5 height 8
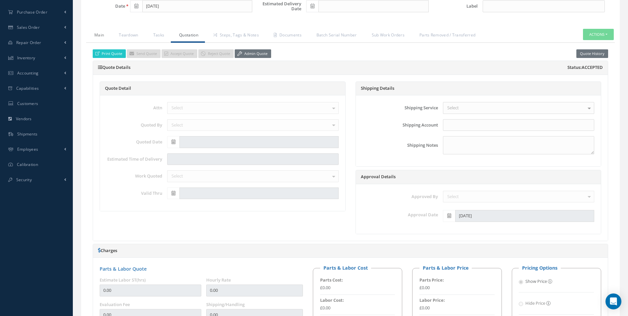
click at [105, 33] on link "Main" at bounding box center [98, 36] width 25 height 14
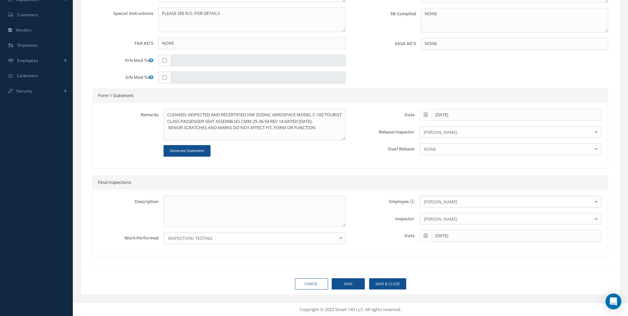
scroll to position [135, 0]
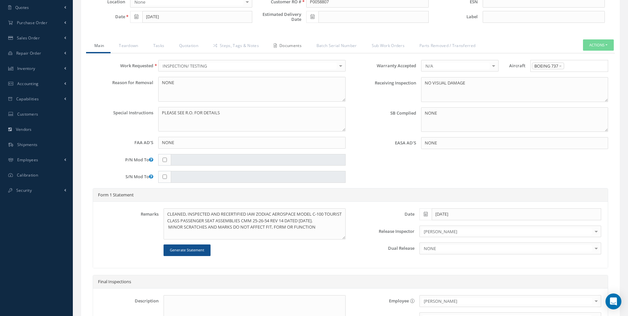
click at [299, 45] on link "Documents" at bounding box center [287, 46] width 43 height 14
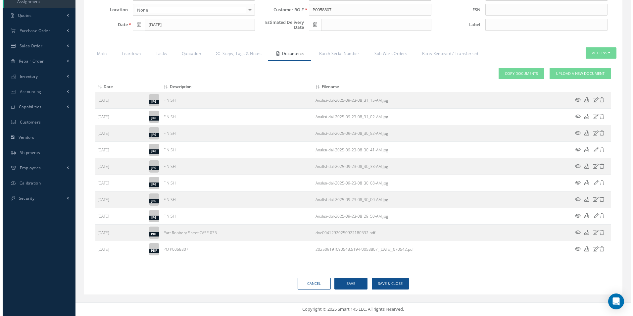
scroll to position [127, 0]
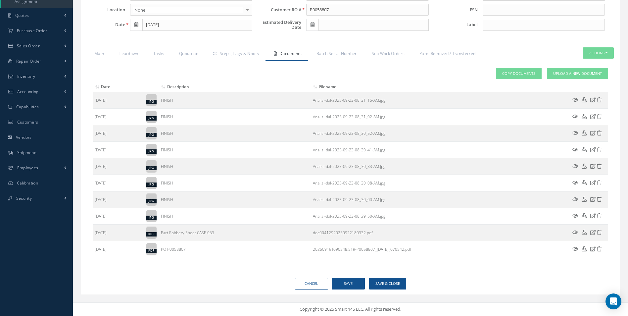
click at [575, 247] on icon at bounding box center [576, 248] width 6 height 5
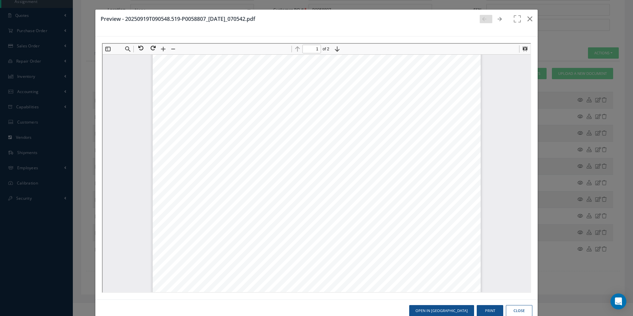
scroll to position [136, 0]
type input "1"
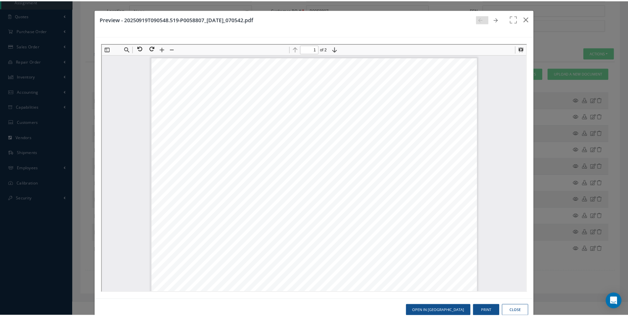
scroll to position [0, 0]
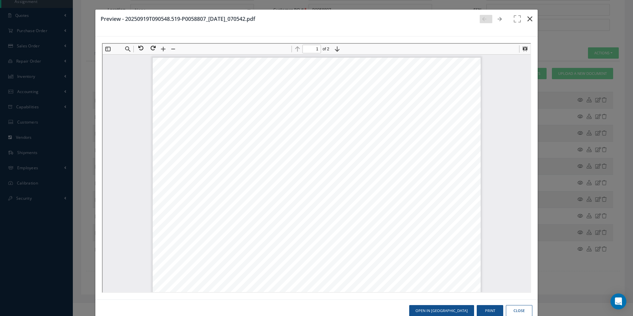
click at [528, 20] on icon "button" at bounding box center [530, 19] width 5 height 8
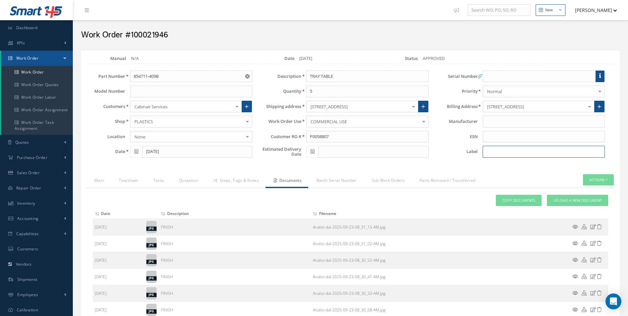
click at [496, 152] on input at bounding box center [544, 152] width 122 height 12
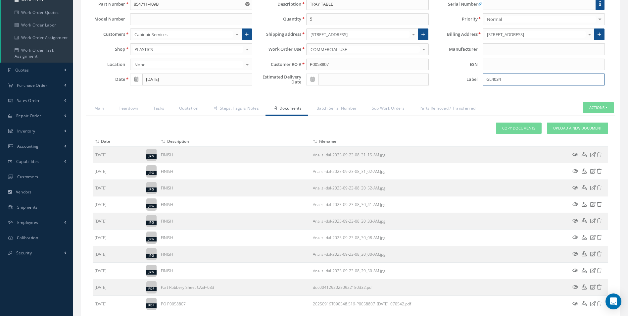
scroll to position [127, 0]
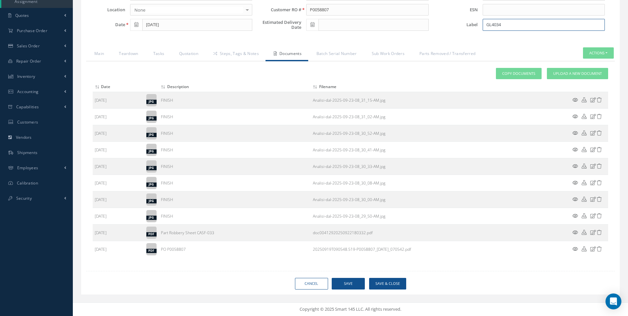
type input "GL4034"
click at [347, 278] on button "Save" at bounding box center [348, 284] width 33 height 12
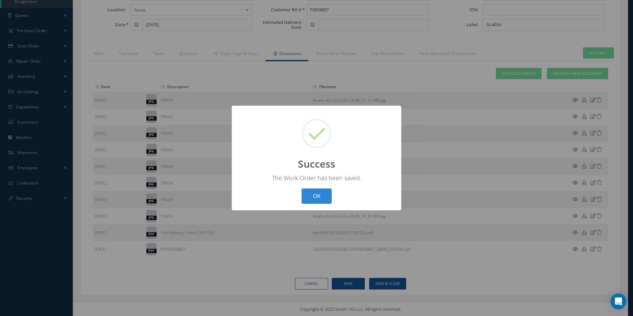
drag, startPoint x: 308, startPoint y: 201, endPoint x: 334, endPoint y: 194, distance: 26.7
click at [309, 201] on button "OK" at bounding box center [317, 196] width 30 height 16
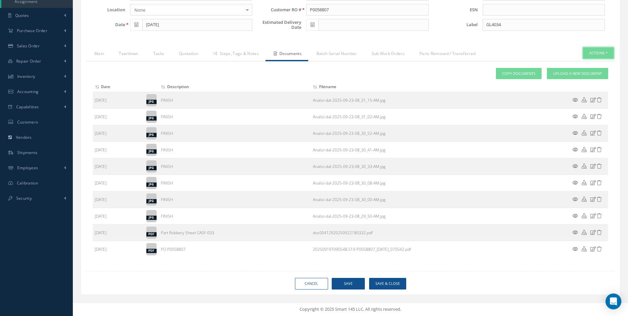
click at [594, 50] on button "Actions" at bounding box center [598, 53] width 31 height 12
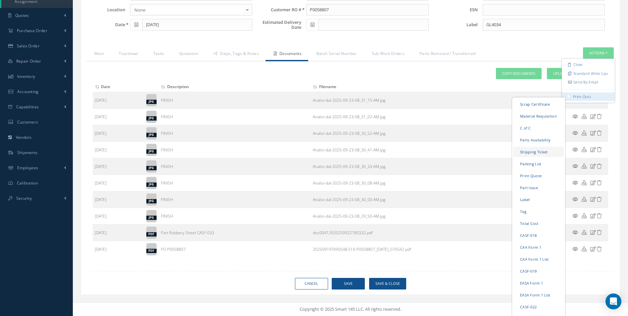
click at [531, 152] on link "Shipping Ticket" at bounding box center [539, 151] width 50 height 10
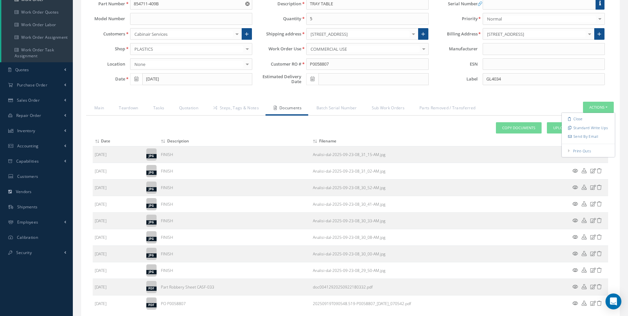
scroll to position [61, 0]
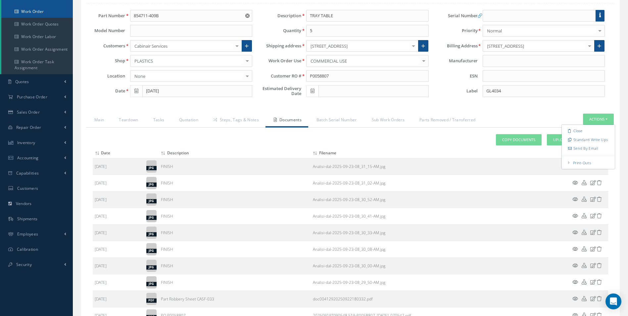
click at [47, 13] on link "Work Order" at bounding box center [37, 11] width 72 height 13
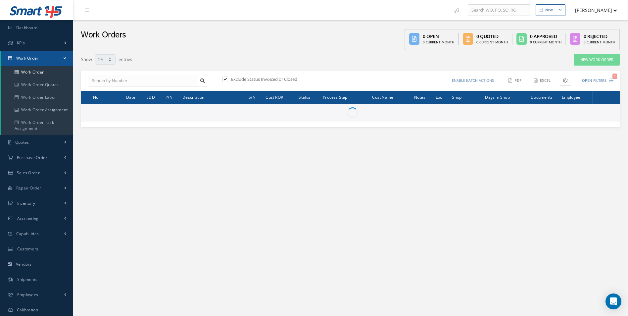
select select "25"
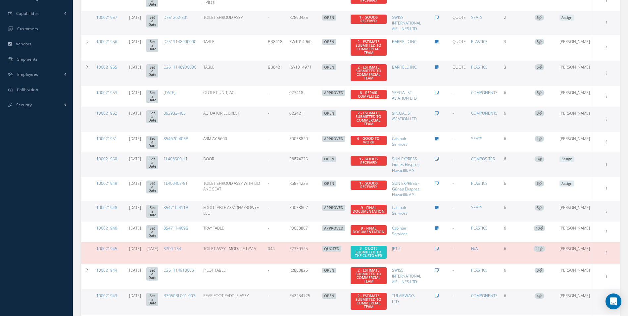
scroll to position [232, 0]
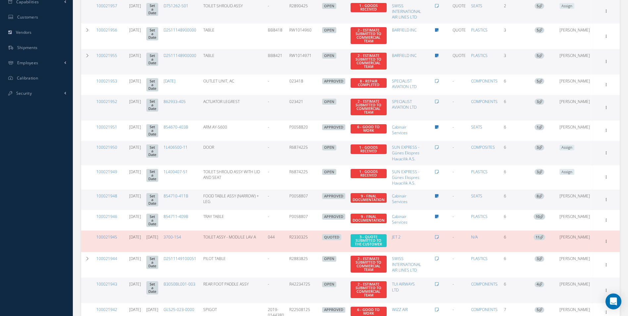
drag, startPoint x: 303, startPoint y: 185, endPoint x: 323, endPoint y: 187, distance: 19.4
click at [320, 189] on td "P0058807" at bounding box center [303, 199] width 33 height 21
drag, startPoint x: 323, startPoint y: 187, endPoint x: 318, endPoint y: 187, distance: 4.6
copy td "P0058807"
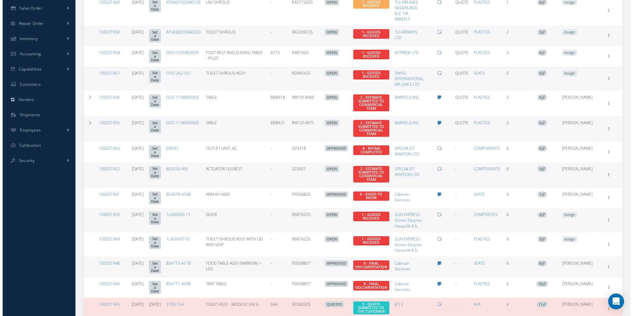
scroll to position [66, 0]
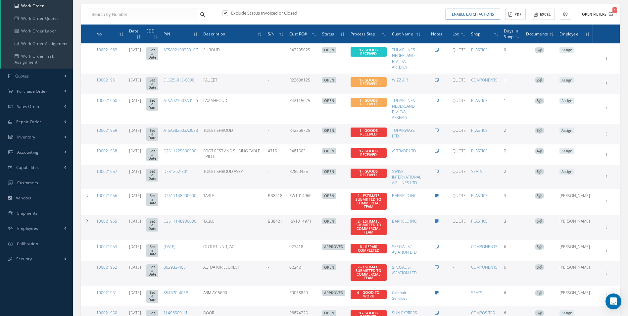
click at [614, 15] on icon "1" at bounding box center [611, 14] width 5 height 5
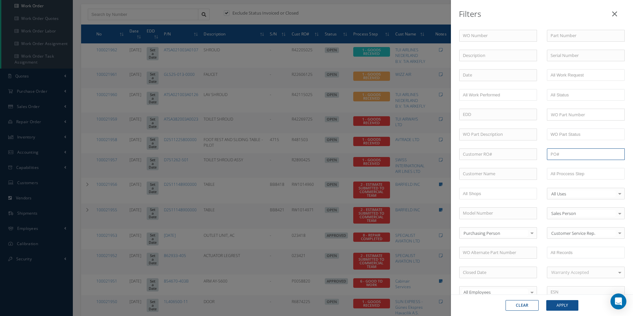
click at [566, 153] on input "text" at bounding box center [586, 154] width 78 height 12
paste input "P0058807"
type input "P0058807"
click at [564, 305] on button "Apply" at bounding box center [563, 305] width 32 height 11
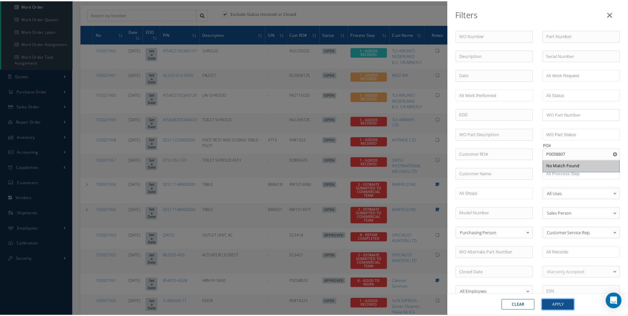
scroll to position [17, 0]
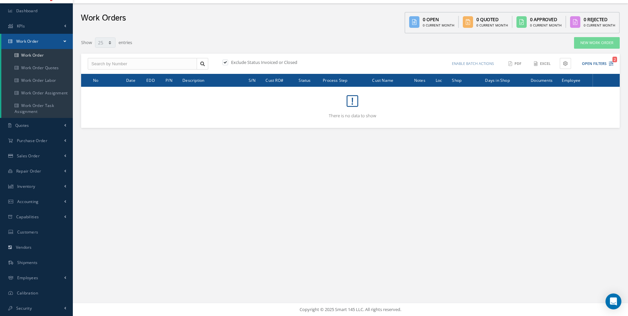
click at [228, 62] on label at bounding box center [229, 62] width 2 height 6
click at [226, 62] on input "checkbox" at bounding box center [225, 63] width 4 height 4
click at [228, 62] on label at bounding box center [229, 62] width 2 height 6
click at [227, 62] on input "checkbox" at bounding box center [225, 63] width 4 height 4
checkbox input "true"
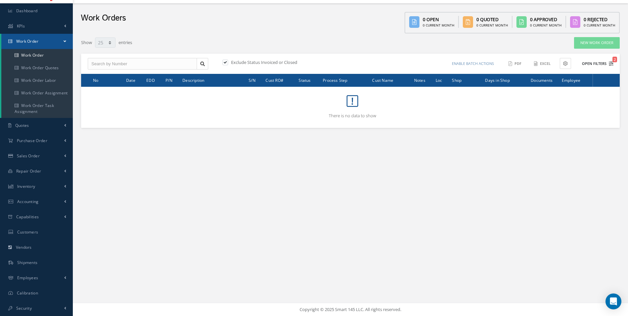
click at [613, 63] on icon "2" at bounding box center [611, 63] width 5 height 5
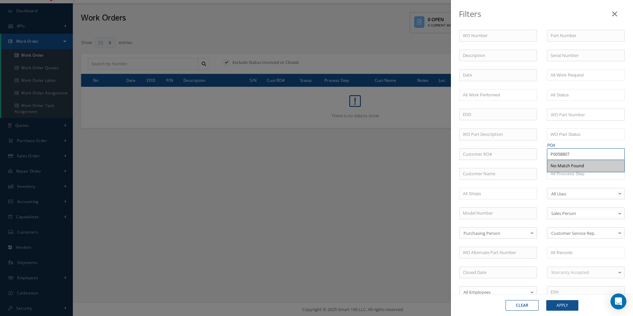
drag, startPoint x: 548, startPoint y: 154, endPoint x: 576, endPoint y: 154, distance: 28.5
click at [576, 154] on input "P0058807" at bounding box center [586, 154] width 78 height 12
click at [467, 154] on input "text" at bounding box center [498, 154] width 78 height 12
paste input "P0058807"
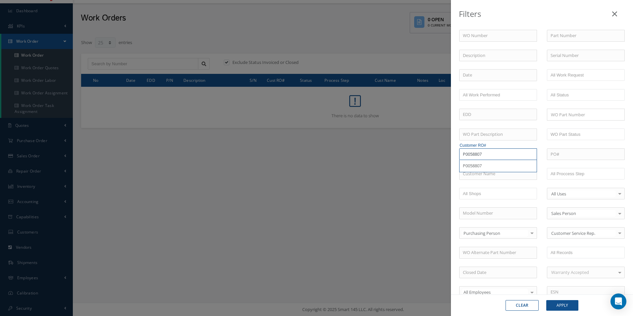
type input "P0058807"
click at [560, 304] on button "Apply" at bounding box center [563, 305] width 32 height 11
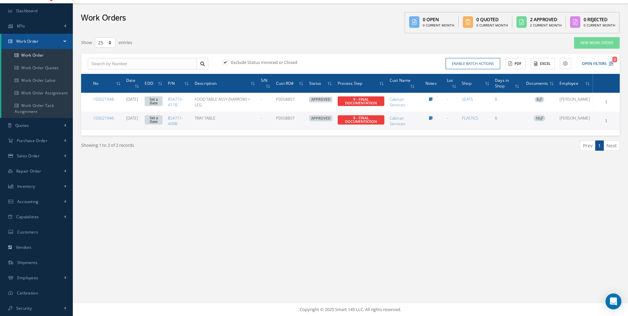
click at [228, 62] on label at bounding box center [229, 62] width 2 height 6
click at [226, 62] on input "checkbox" at bounding box center [225, 63] width 4 height 4
checkbox input "false"
